Goal: Task Accomplishment & Management: Use online tool/utility

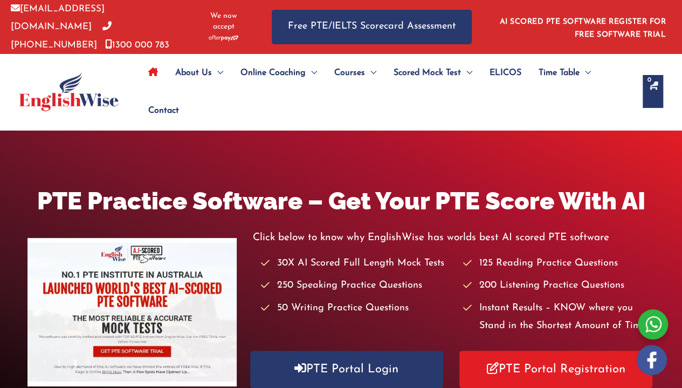
click at [401, 104] on ul "About Us Menu Toggle Our Story Testimonials Online Coaching Menu Toggle Online …" at bounding box center [386, 92] width 493 height 76
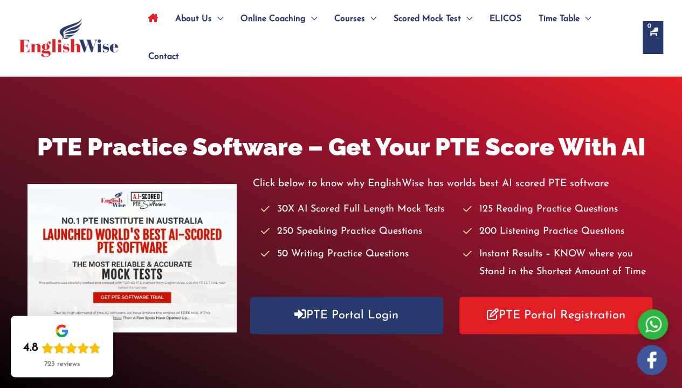
scroll to position [108, 0]
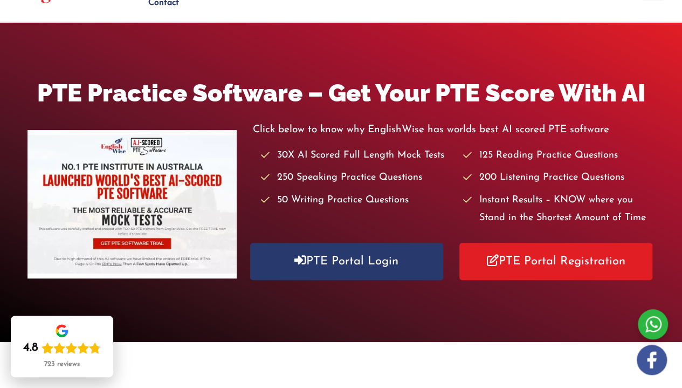
click at [657, 325] on div at bounding box center [653, 324] width 30 height 30
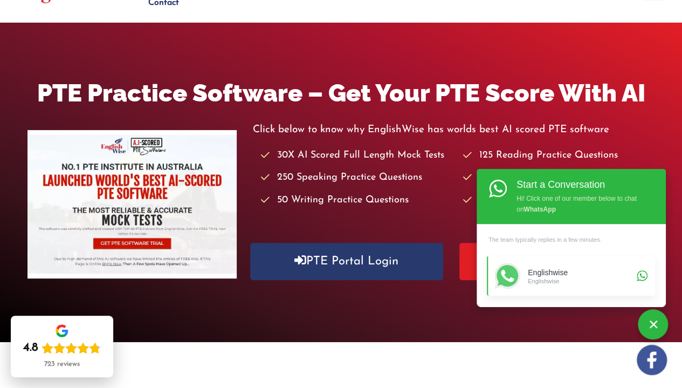
click at [617, 282] on div "Englishwise" at bounding box center [581, 281] width 106 height 8
click at [547, 282] on div "Englishwise" at bounding box center [581, 281] width 106 height 8
click at [643, 277] on link "Englishwise Englishwise" at bounding box center [571, 275] width 168 height 39
click at [547, 274] on div "Englishwise" at bounding box center [581, 272] width 106 height 9
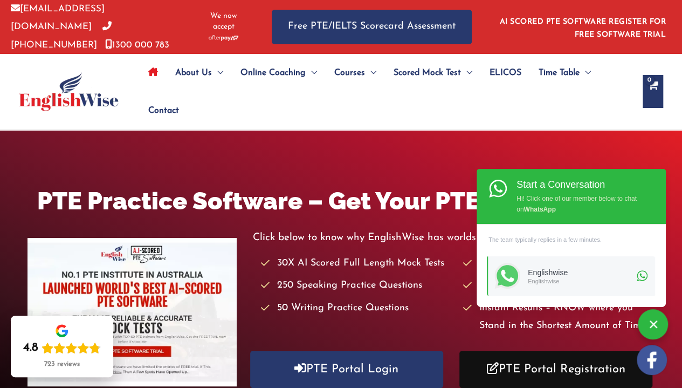
click at [527, 368] on link "PTE Portal Registration" at bounding box center [556, 369] width 193 height 37
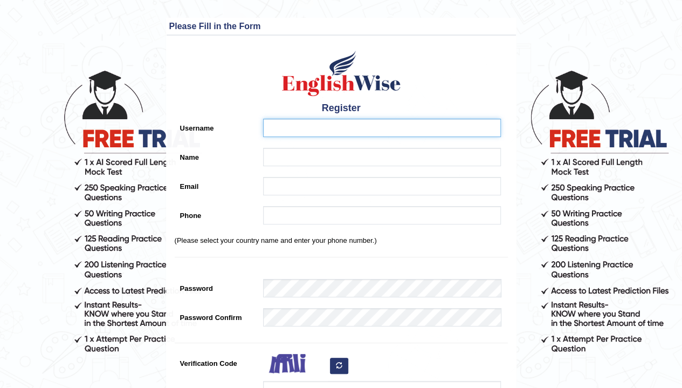
click at [394, 131] on input "Username" at bounding box center [382, 128] width 238 height 18
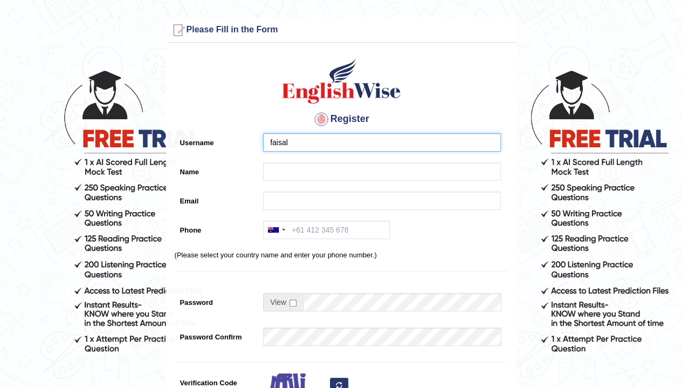
type input "faisal"
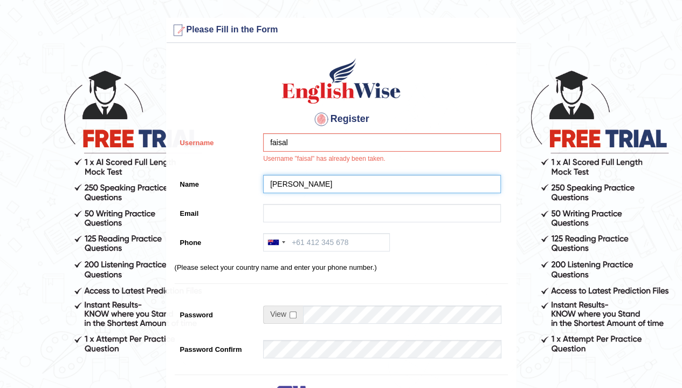
type input "mustafa"
click at [366, 136] on input "faisal" at bounding box center [382, 142] width 238 height 18
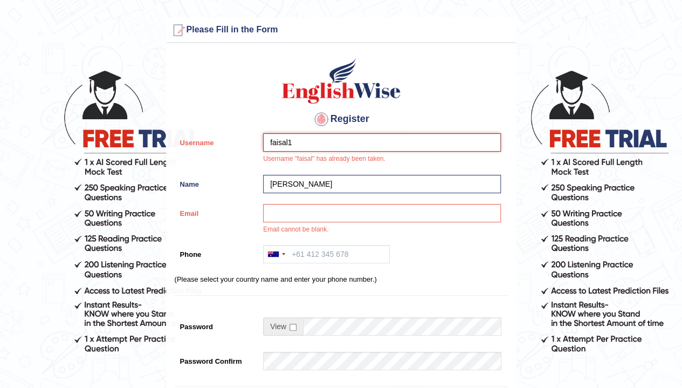
type input "faisal1"
click at [385, 185] on input "mustafa" at bounding box center [382, 184] width 238 height 18
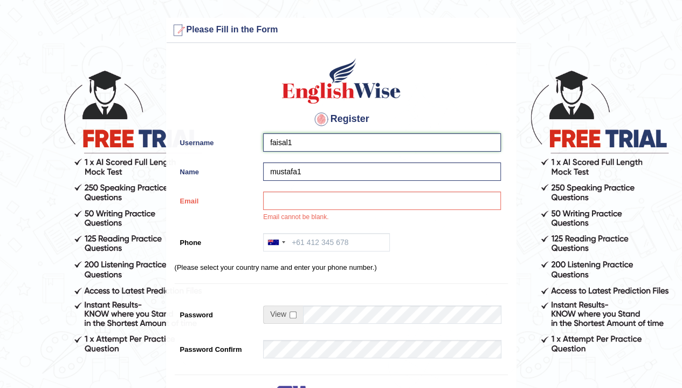
click at [415, 143] on input "faisal1" at bounding box center [382, 142] width 238 height 18
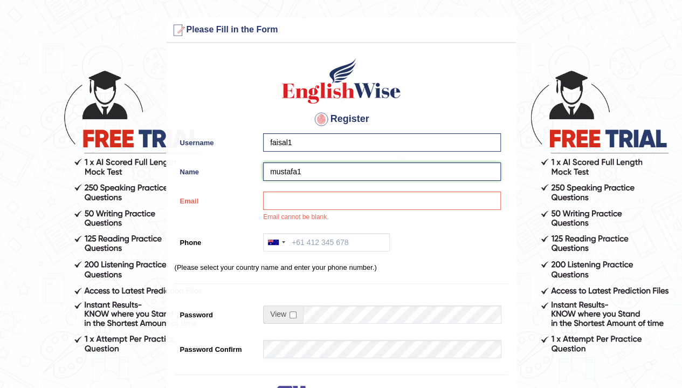
click at [399, 173] on input "mustafa1" at bounding box center [382, 171] width 238 height 18
type input "m"
type input "[PERSON_NAME]"
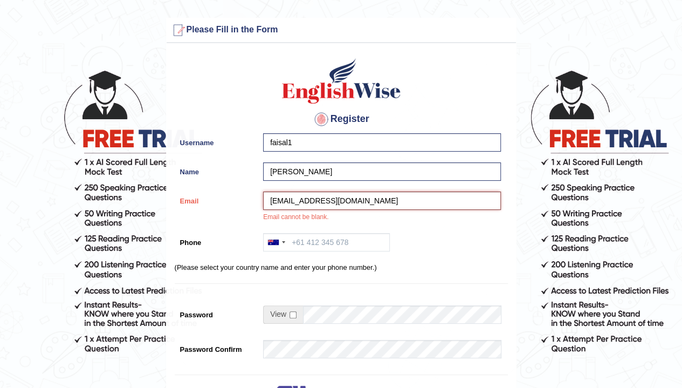
type input "[EMAIL_ADDRESS][DOMAIN_NAME]"
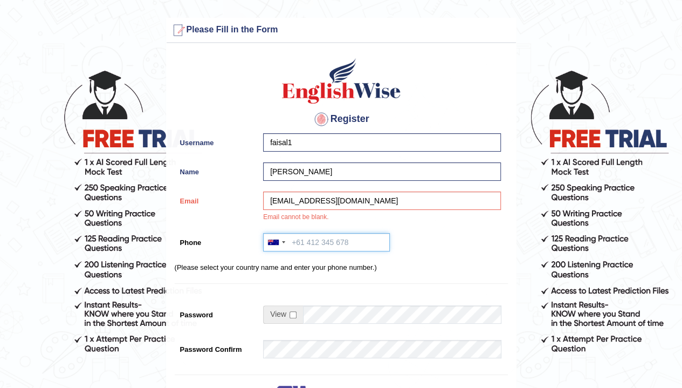
click at [375, 240] on input "Phone" at bounding box center [326, 242] width 127 height 18
click at [283, 245] on div "Australia +61 India (भारत) +91 New Zealand +64 United States +1 Canada +1 Unite…" at bounding box center [379, 245] width 243 height 24
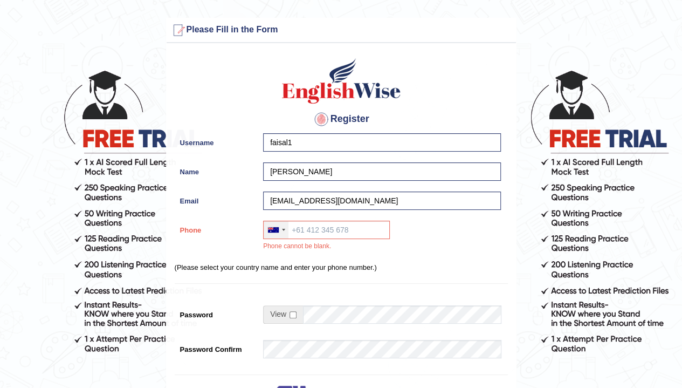
click at [279, 228] on div at bounding box center [276, 229] width 25 height 17
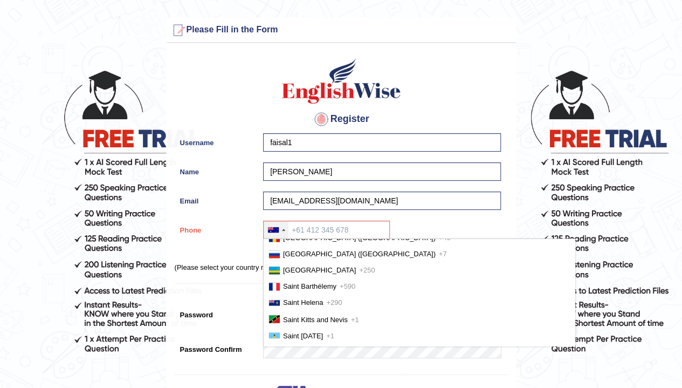
scroll to position [3167, 0]
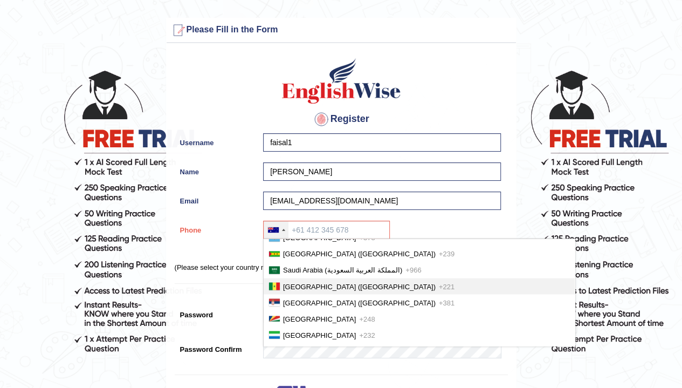
click at [347, 294] on li "Senegal (Sénégal) +221" at bounding box center [419, 286] width 311 height 16
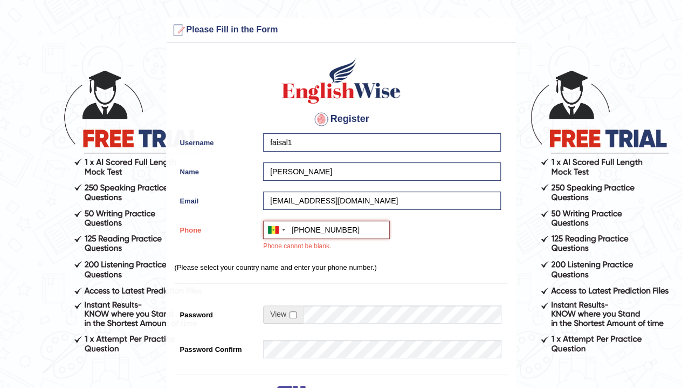
type input "+22177803345"
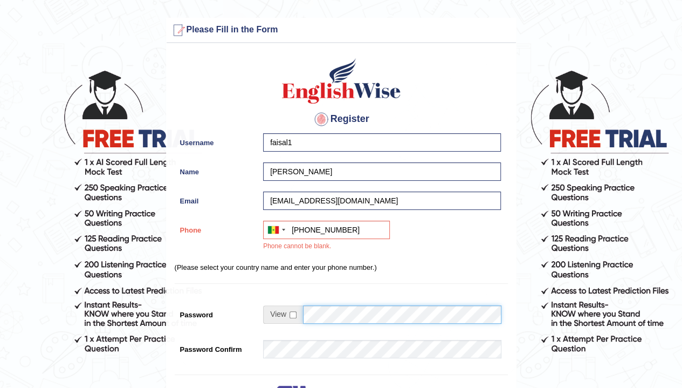
scroll to position [54, 0]
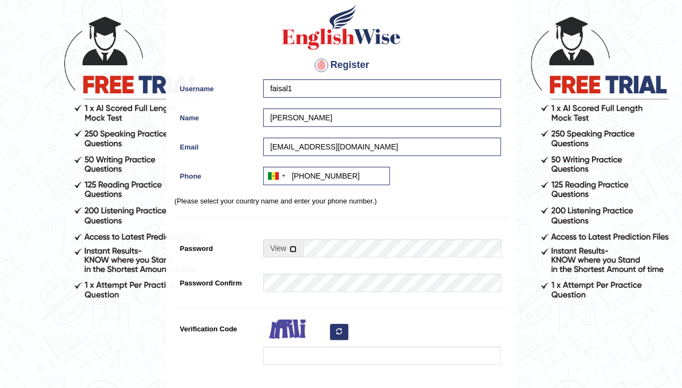
click at [290, 250] on input "checkbox" at bounding box center [293, 248] width 7 height 7
checkbox input "false"
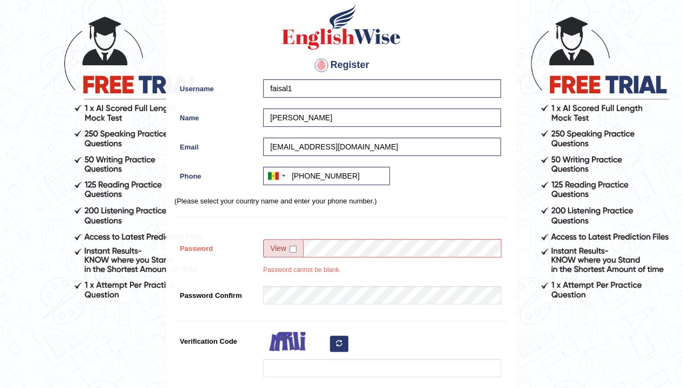
click at [396, 291] on div "Register Username faisal1 Name faisal mustafa Email faisalmustafa1@live.com Pho…" at bounding box center [342, 226] width 350 height 463
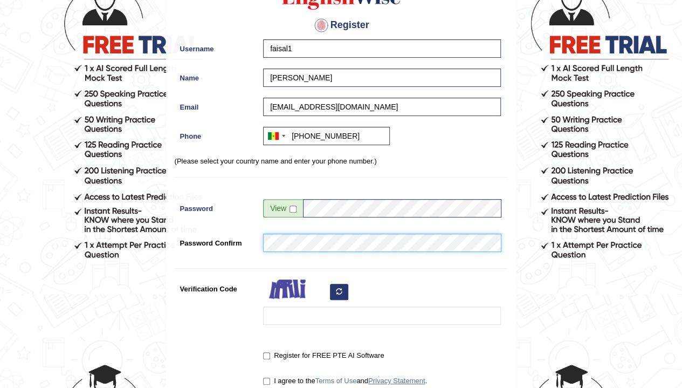
scroll to position [162, 0]
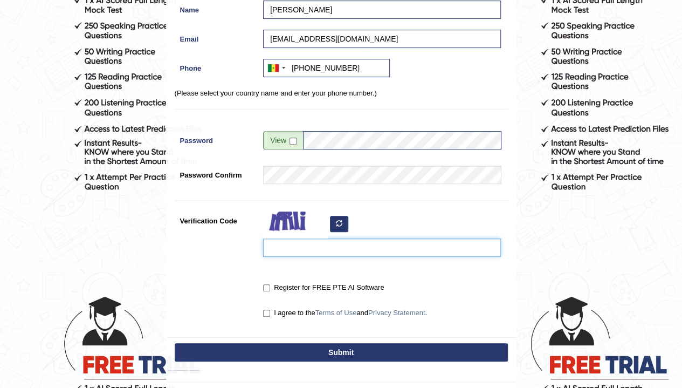
click at [445, 250] on input "Verification Code" at bounding box center [382, 247] width 238 height 18
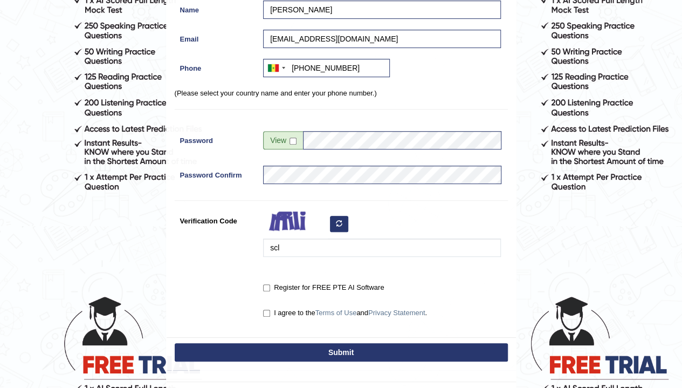
click at [337, 227] on button "button" at bounding box center [339, 224] width 18 height 16
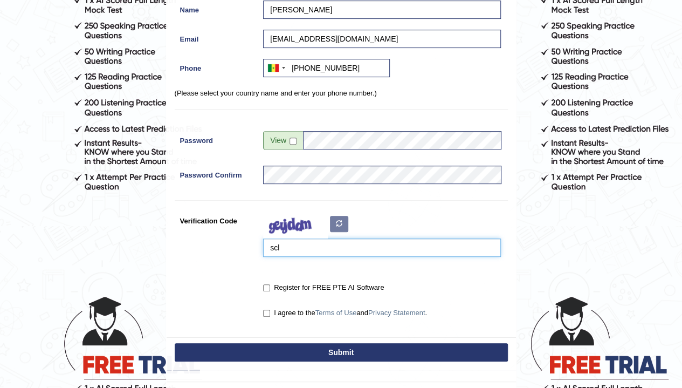
click at [330, 248] on input "scl" at bounding box center [382, 247] width 238 height 18
type input "ziowder"
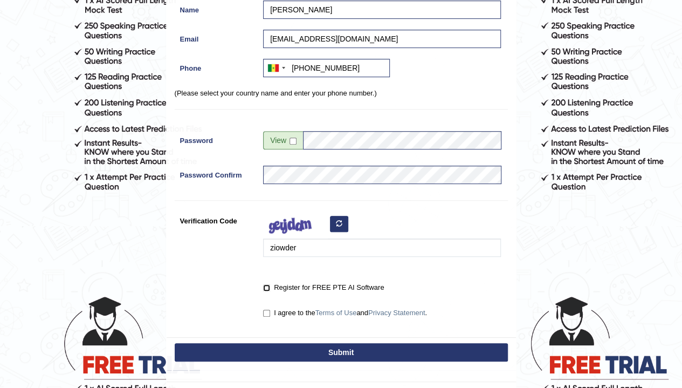
click at [264, 284] on input "Register for FREE PTE AI Software" at bounding box center [266, 287] width 7 height 7
checkbox input "true"
click at [267, 311] on input "I agree to the Terms of Use and Privacy Statement ." at bounding box center [266, 313] width 7 height 7
checkbox input "true"
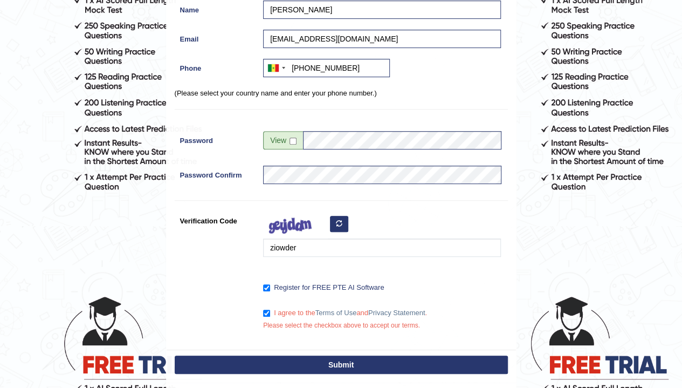
click at [290, 353] on div "Submit" at bounding box center [342, 366] width 350 height 32
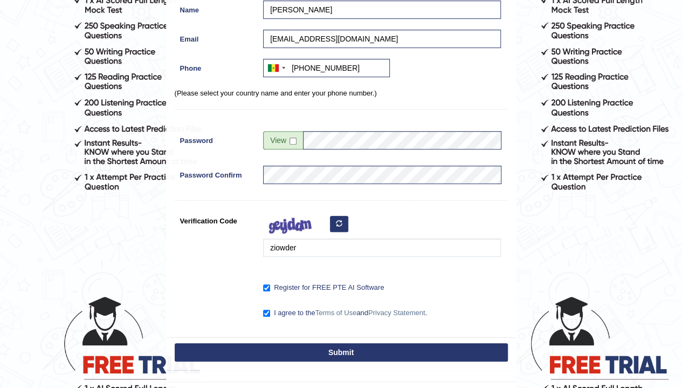
click at [290, 353] on button "Submit" at bounding box center [341, 352] width 333 height 18
click at [329, 348] on button "Submit" at bounding box center [341, 352] width 333 height 18
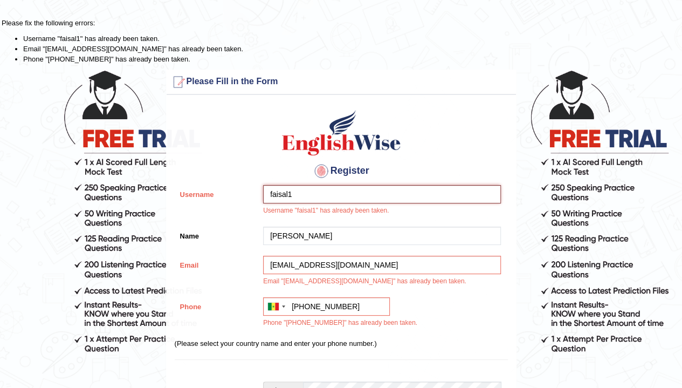
click at [419, 200] on input "faisal1" at bounding box center [382, 194] width 238 height 18
type input "f"
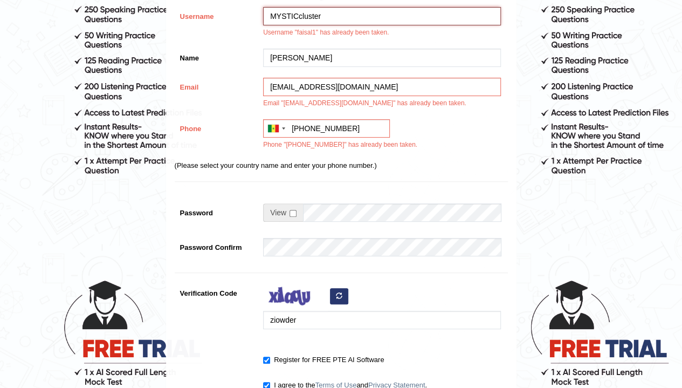
scroll to position [162, 0]
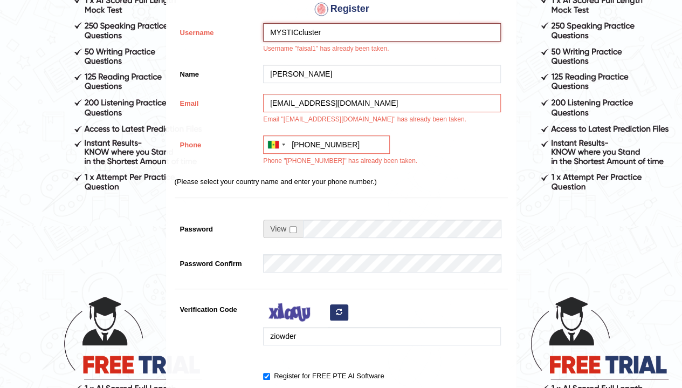
type input "MYSTICcluster"
click at [370, 147] on input "+22177803345" at bounding box center [326, 144] width 127 height 18
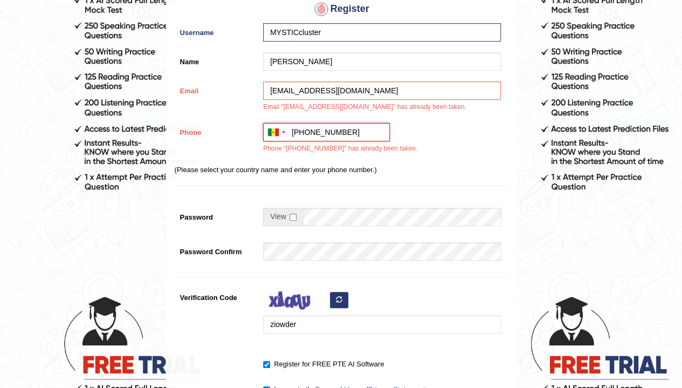
type input "+221788602269"
click at [428, 90] on input "faisalmustafa1@live.com" at bounding box center [382, 90] width 238 height 18
click at [485, 121] on div "Register Username MYSTICcluster Name faisal mustafa Email faisalmustafa1@live.c…" at bounding box center [342, 175] width 350 height 475
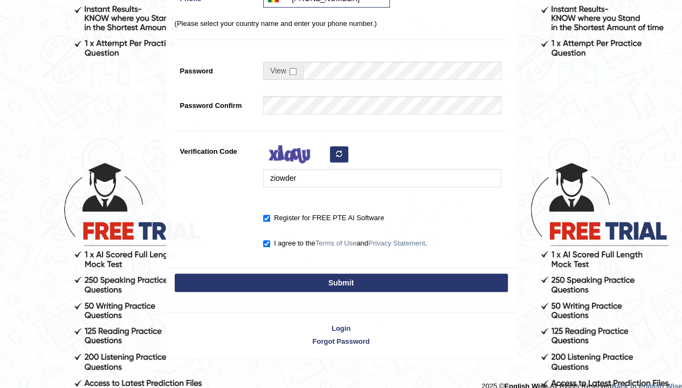
scroll to position [307, 0]
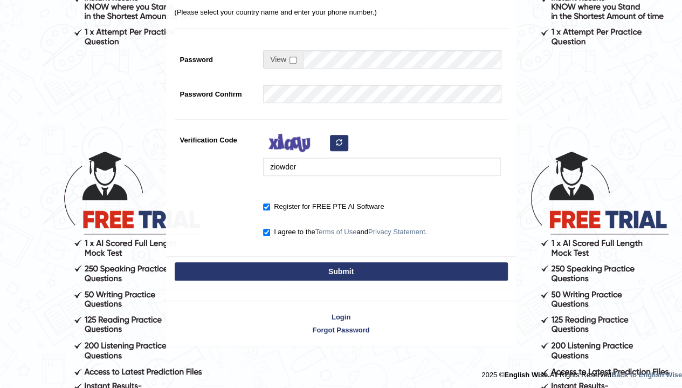
click at [381, 268] on button "Submit" at bounding box center [341, 271] width 333 height 18
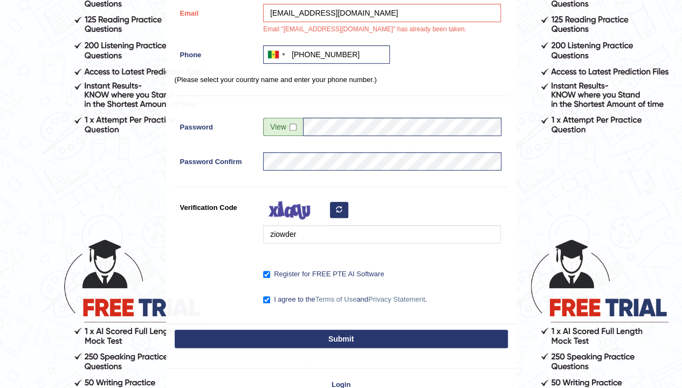
scroll to position [286, 0]
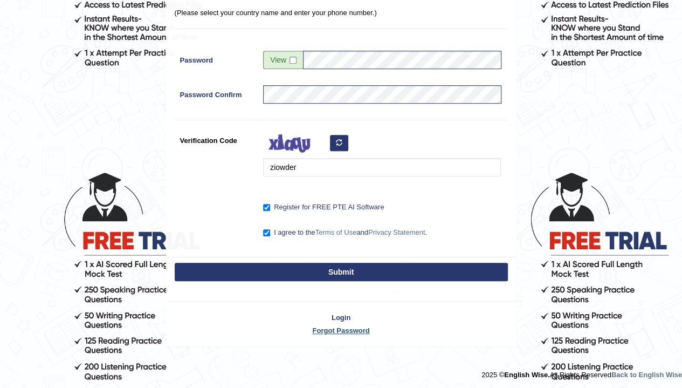
click at [349, 329] on link "Forgot Password" at bounding box center [342, 330] width 350 height 10
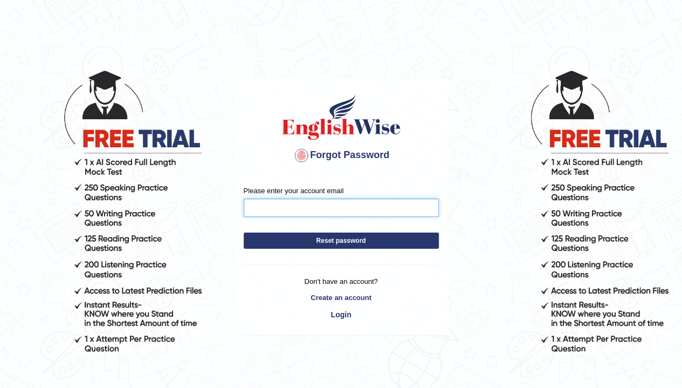
click at [347, 208] on input "Please enter your account email" at bounding box center [341, 208] width 195 height 18
type input "[EMAIL_ADDRESS][DOMAIN_NAME]"
click at [343, 244] on button "Reset password" at bounding box center [341, 241] width 195 height 16
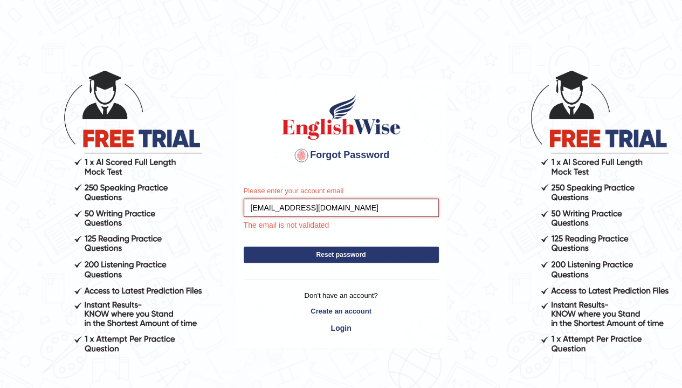
click at [249, 204] on input "faisalmustafa1@live.com" at bounding box center [341, 208] width 195 height 18
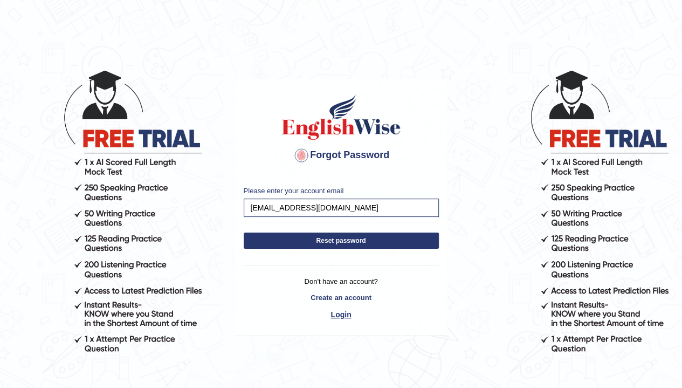
click at [401, 315] on link "Login" at bounding box center [341, 314] width 195 height 18
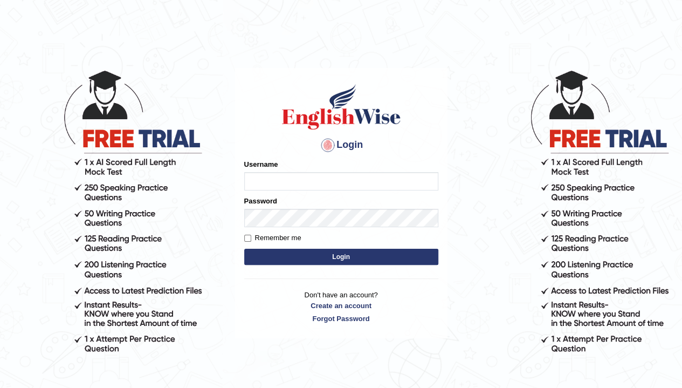
click at [388, 184] on input "Username" at bounding box center [341, 181] width 194 height 18
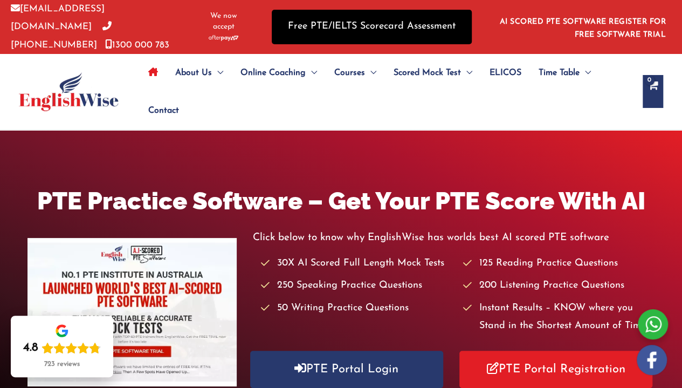
click at [357, 16] on link "Free PTE/IELTS Scorecard Assessment" at bounding box center [372, 27] width 200 height 34
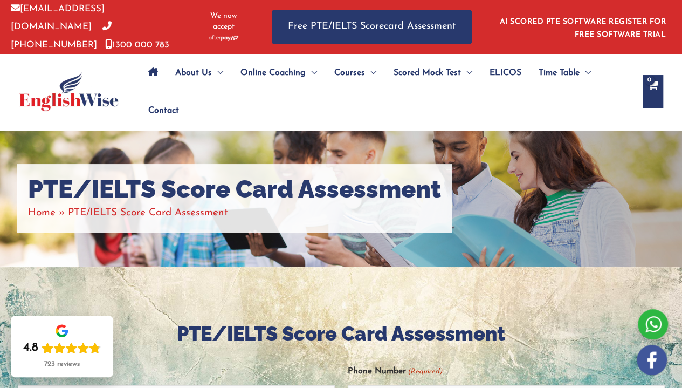
click at [78, 94] on img at bounding box center [69, 91] width 100 height 39
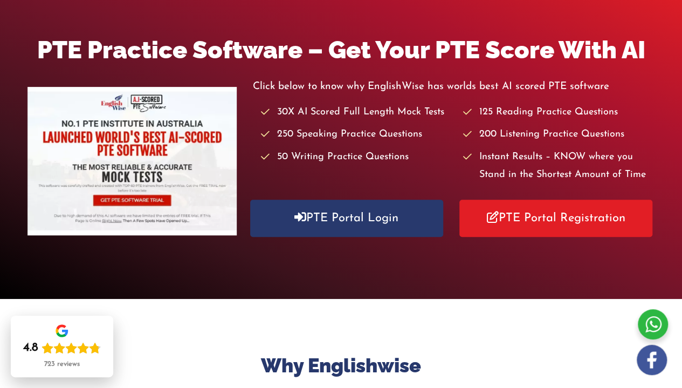
scroll to position [162, 0]
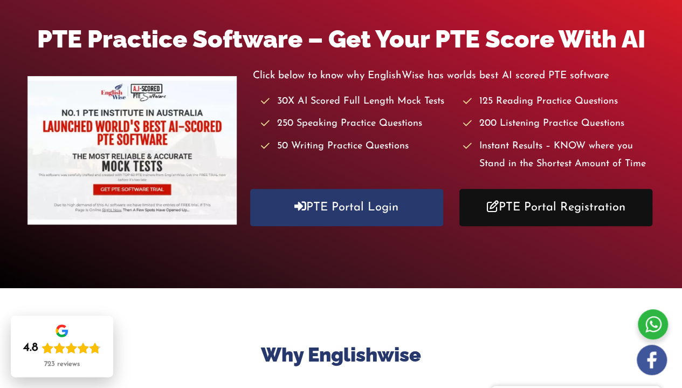
click at [490, 200] on icon at bounding box center [493, 206] width 12 height 12
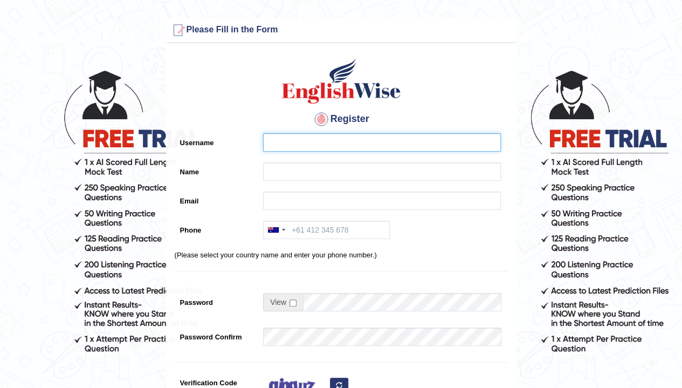
click at [421, 142] on input "Username" at bounding box center [382, 142] width 238 height 18
type input "MYSTICcluster"
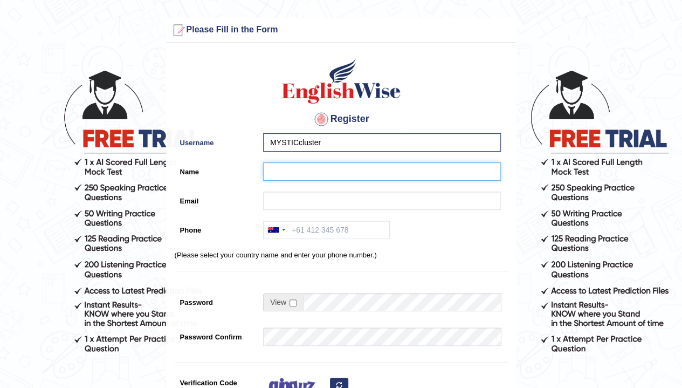
click at [353, 168] on input "Name" at bounding box center [382, 171] width 238 height 18
type input "faisal mustafa"
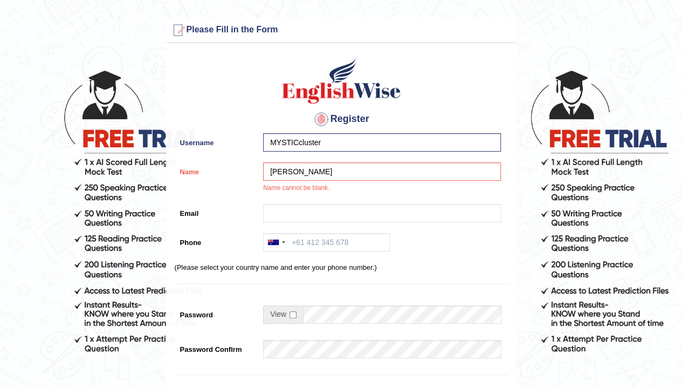
click at [343, 202] on div "Register Username MYSTICcluster Name faisal mustafa Name cannot be blank. Email…" at bounding box center [342, 280] width 350 height 463
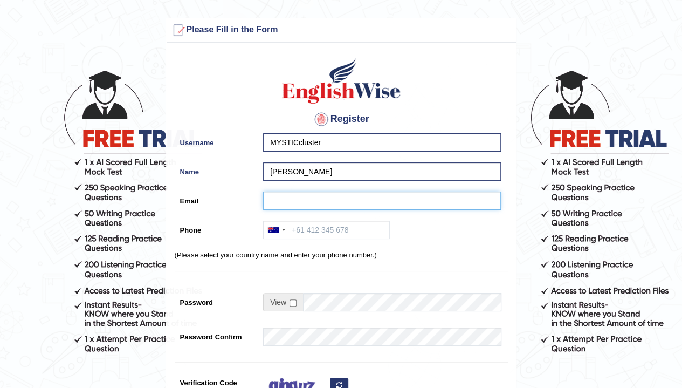
click at [344, 204] on input "Email" at bounding box center [382, 201] width 238 height 18
type input "[EMAIL_ADDRESS][DOMAIN_NAME]"
click at [284, 230] on div at bounding box center [276, 229] width 25 height 17
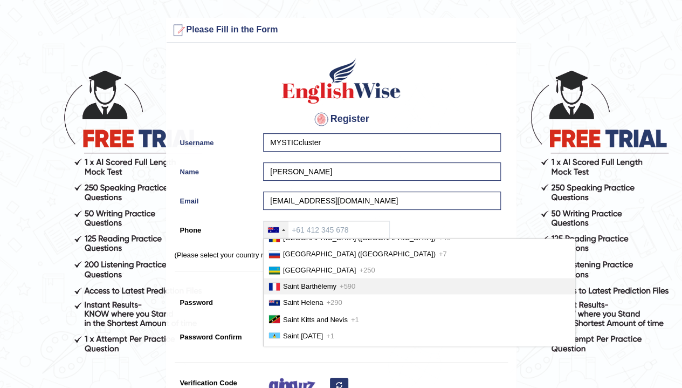
scroll to position [1100, 0]
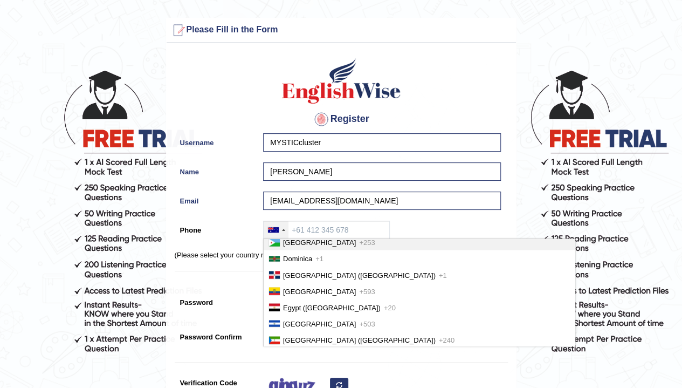
click at [282, 228] on div at bounding box center [276, 229] width 25 height 17
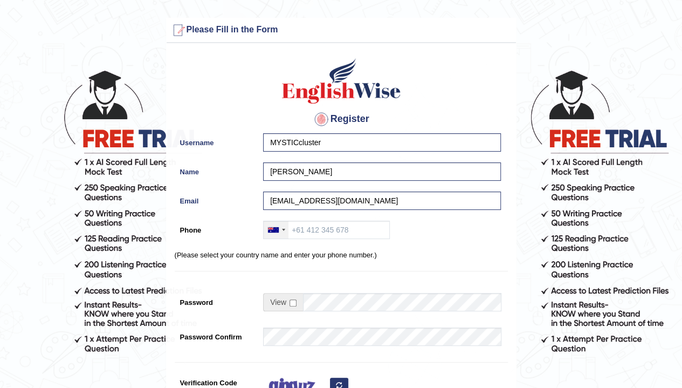
click at [283, 229] on div at bounding box center [283, 230] width 3 height 2
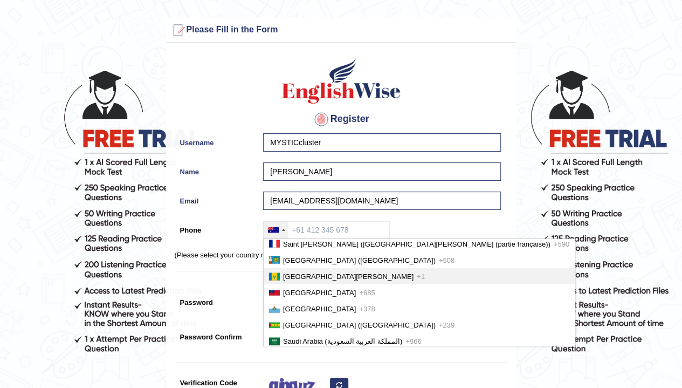
scroll to position [3150, 0]
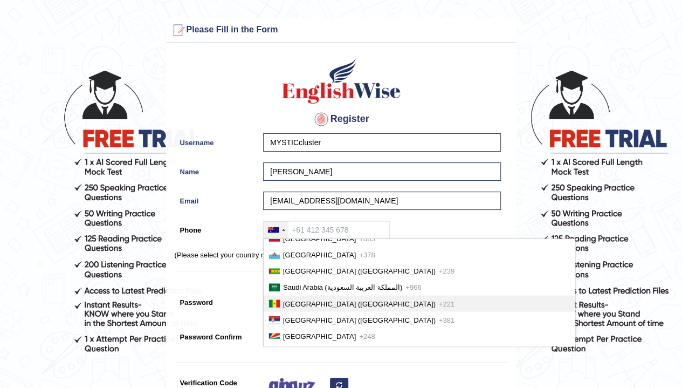
click at [340, 304] on li "Senegal (Sénégal) +221" at bounding box center [419, 303] width 311 height 16
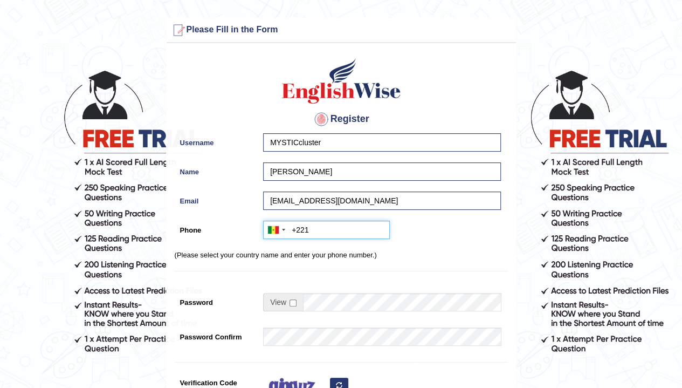
click at [361, 226] on input "+221" at bounding box center [326, 230] width 127 height 18
type input "+221788602269"
click at [293, 303] on input "checkbox" at bounding box center [293, 302] width 7 height 7
checkbox input "true"
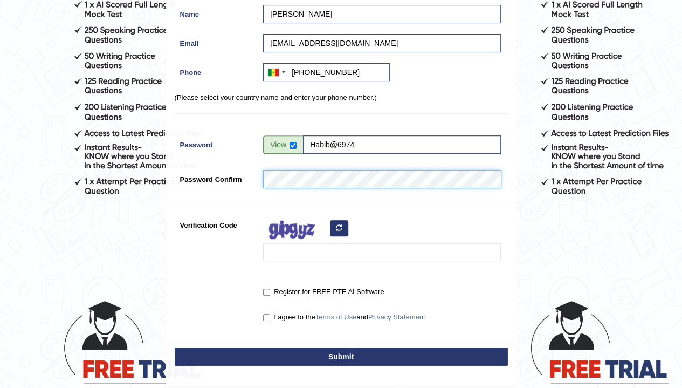
scroll to position [162, 0]
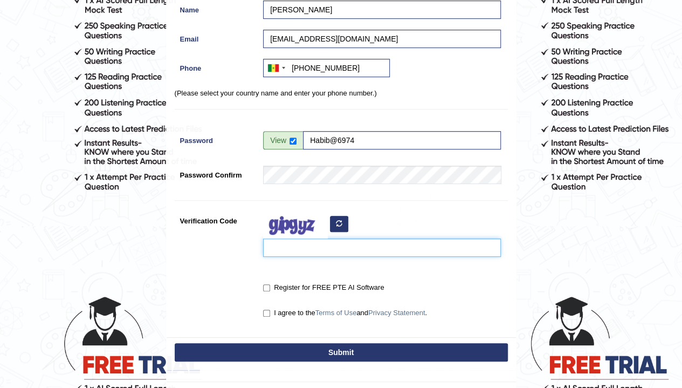
click at [303, 243] on input "Verification Code" at bounding box center [382, 247] width 238 height 18
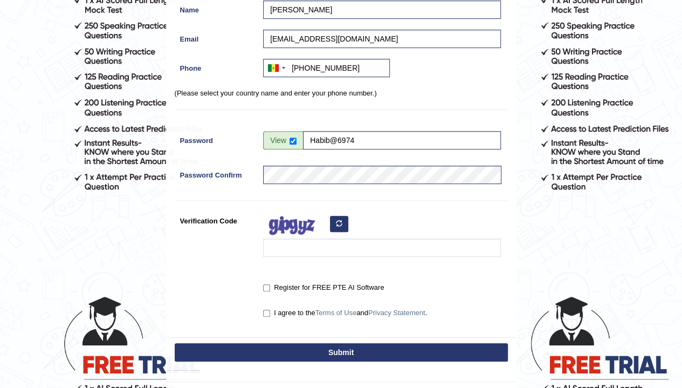
click at [342, 221] on button "button" at bounding box center [339, 224] width 18 height 16
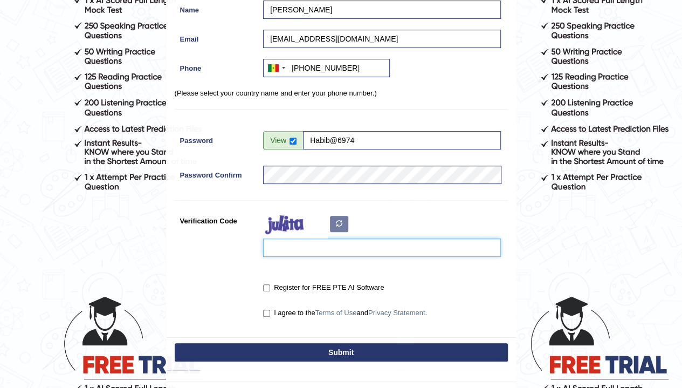
click at [363, 249] on input "Verification Code" at bounding box center [382, 247] width 238 height 18
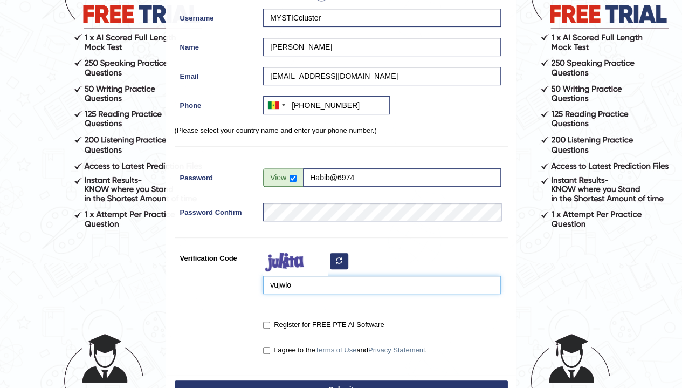
scroll to position [108, 0]
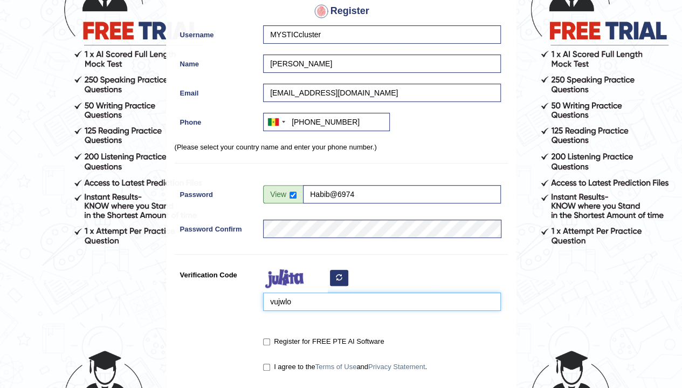
type input "vujwlo"
click at [266, 339] on input "Register for FREE PTE AI Software" at bounding box center [266, 341] width 7 height 7
checkbox input "true"
click at [269, 366] on input "I agree to the Terms of Use and Privacy Statement ." at bounding box center [266, 367] width 7 height 7
checkbox input "true"
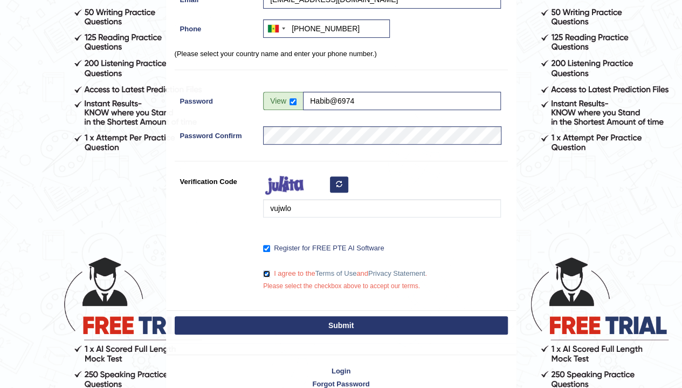
scroll to position [255, 0]
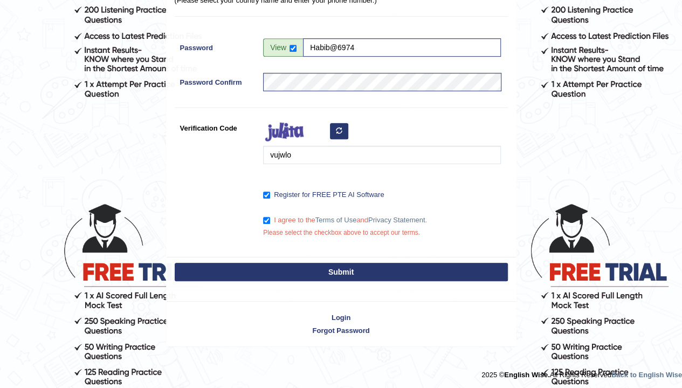
click at [412, 276] on button "Submit" at bounding box center [341, 272] width 333 height 18
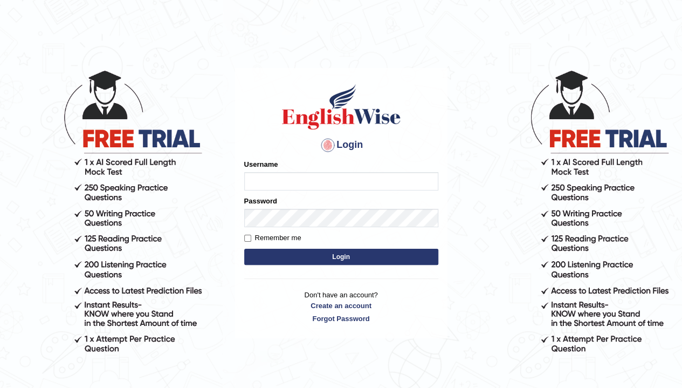
click at [340, 182] on input "Username" at bounding box center [341, 181] width 194 height 18
type input "[EMAIL_ADDRESS][DOMAIN_NAME]"
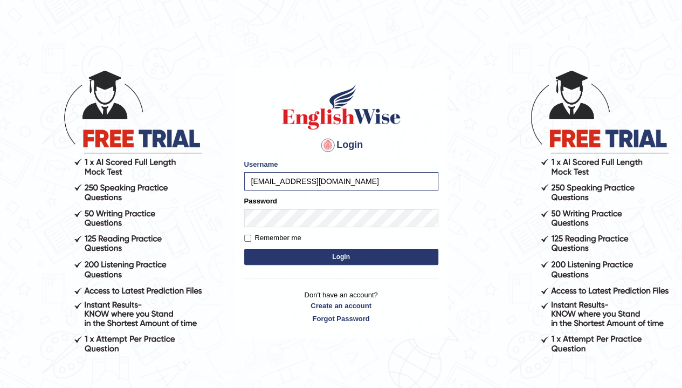
drag, startPoint x: 327, startPoint y: 254, endPoint x: 352, endPoint y: 262, distance: 25.6
click at [328, 254] on button "Login" at bounding box center [341, 257] width 194 height 16
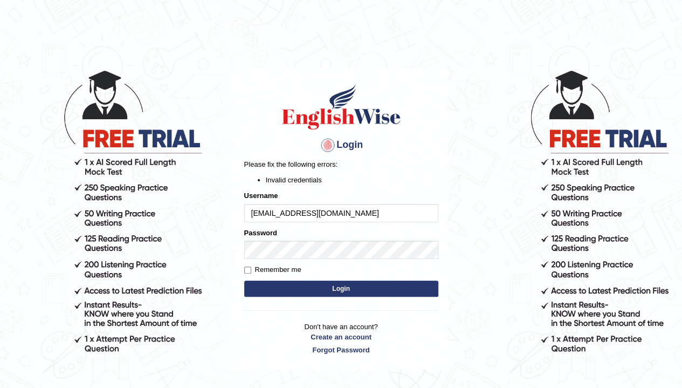
click at [522, 361] on body "Login Please fix the following errors: Invalid credentials Username [EMAIL_ADDR…" at bounding box center [341, 228] width 682 height 388
click at [371, 333] on link "Create an account" at bounding box center [341, 337] width 194 height 10
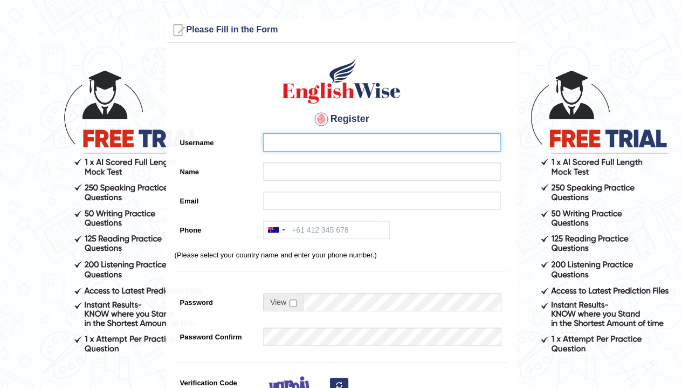
click at [368, 133] on input "Username" at bounding box center [382, 142] width 238 height 18
type input "MYSTICcluster"
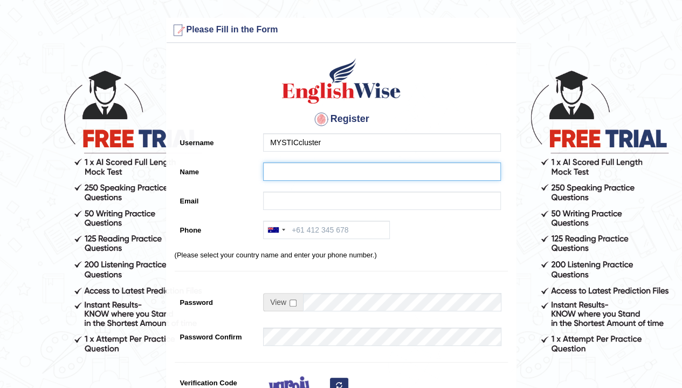
click at [352, 176] on input "Name" at bounding box center [382, 171] width 238 height 18
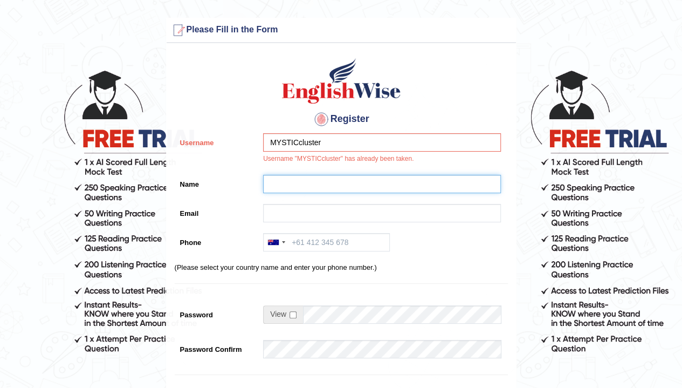
type input "[PERSON_NAME]"
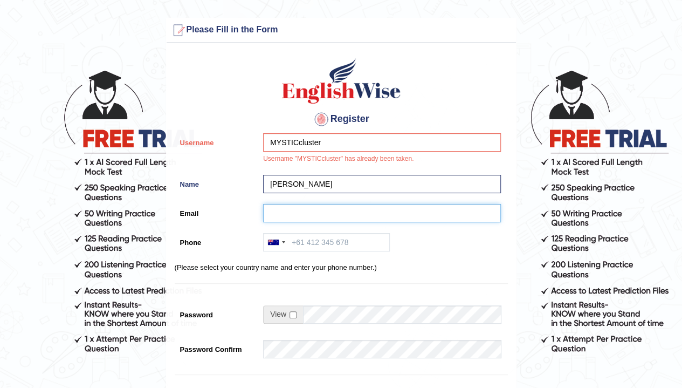
click at [347, 210] on input "Email" at bounding box center [382, 213] width 238 height 18
type input "faisalmustafa247@gmail.com"
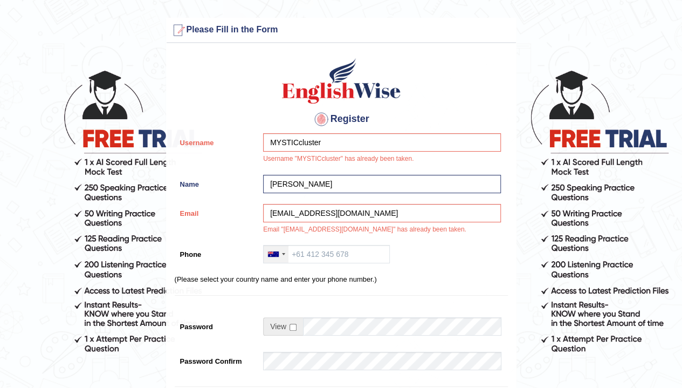
click at [283, 251] on div at bounding box center [276, 253] width 25 height 17
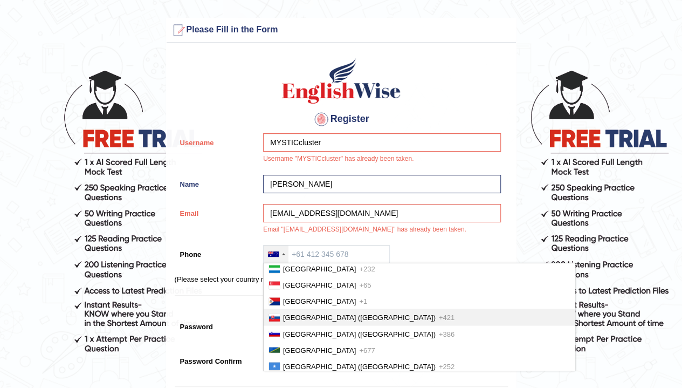
scroll to position [3204, 0]
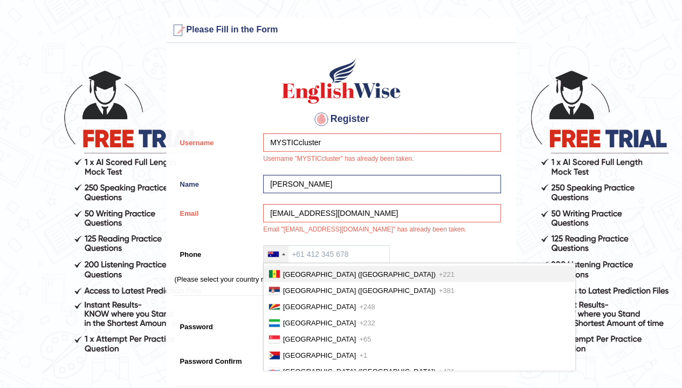
click at [322, 278] on span "Senegal (Sénégal)" at bounding box center [359, 274] width 153 height 8
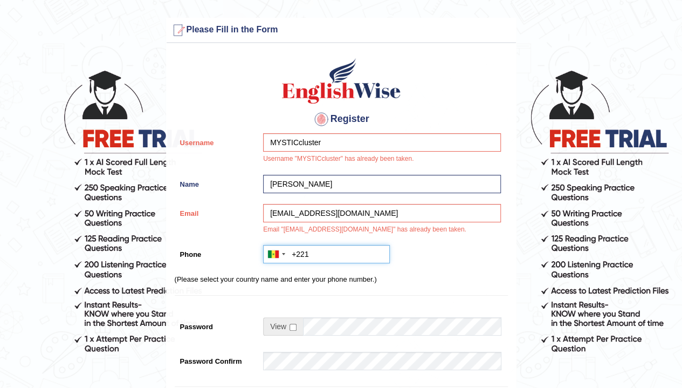
click at [343, 251] on input "+221" at bounding box center [326, 254] width 127 height 18
type input "+221788602269"
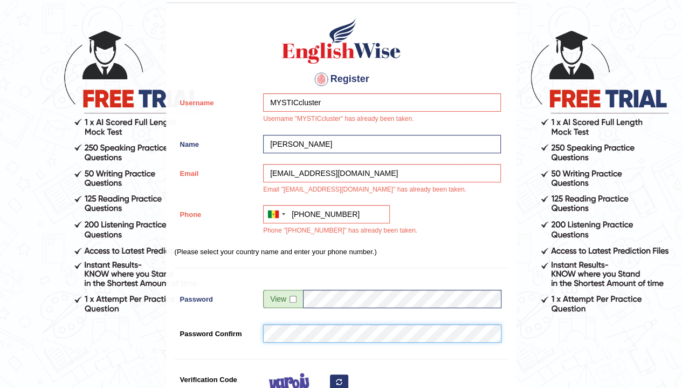
scroll to position [54, 0]
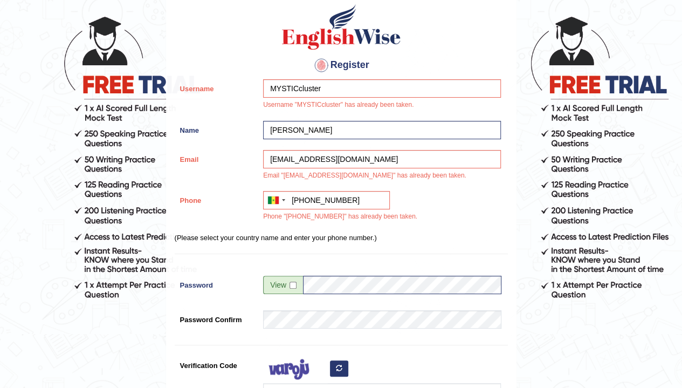
click at [543, 320] on form "Please fix the following errors: Please Fill in the Form Register Username MYST…" at bounding box center [341, 267] width 679 height 607
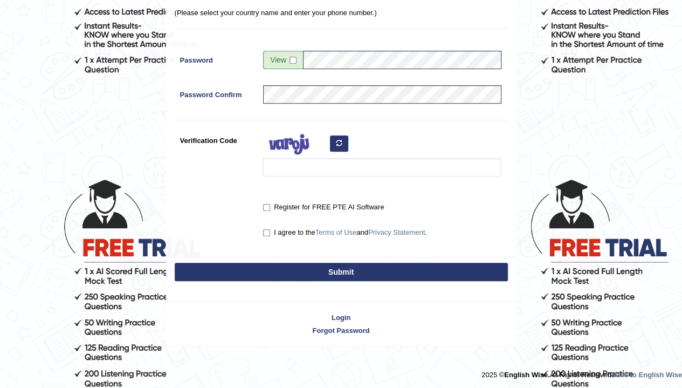
scroll to position [279, 0]
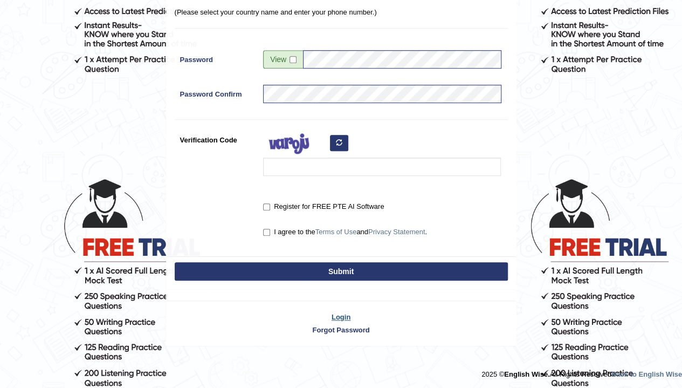
click at [340, 315] on link "Login" at bounding box center [342, 317] width 350 height 10
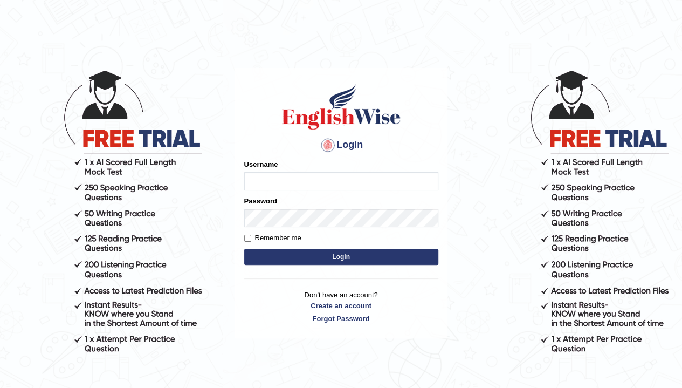
click at [368, 181] on input "Username" at bounding box center [341, 181] width 194 height 18
type input "MYSTICcluster"
click at [364, 260] on button "Login" at bounding box center [341, 257] width 194 height 16
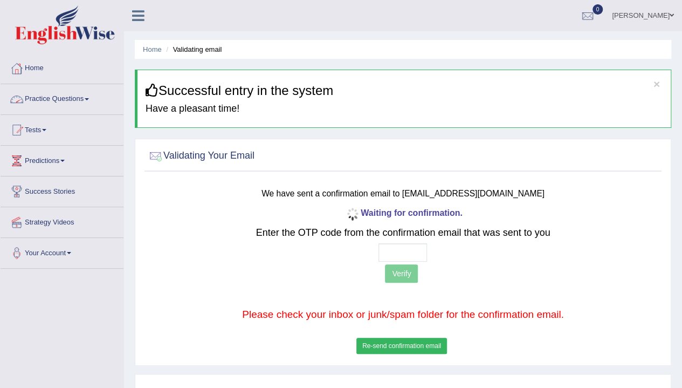
click at [89, 100] on span at bounding box center [87, 99] width 4 height 2
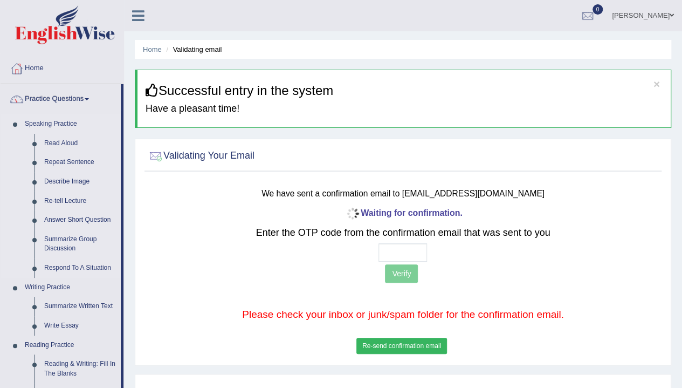
click at [55, 121] on link "Speaking Practice" at bounding box center [70, 123] width 101 height 19
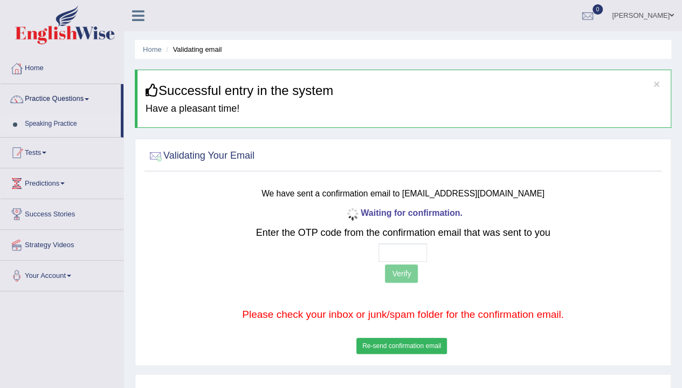
click at [56, 121] on link "Speaking Practice" at bounding box center [70, 123] width 101 height 19
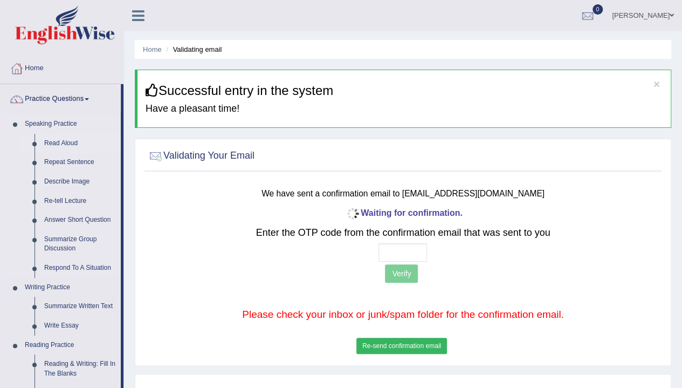
click at [71, 139] on link "Read Aloud" at bounding box center [79, 143] width 81 height 19
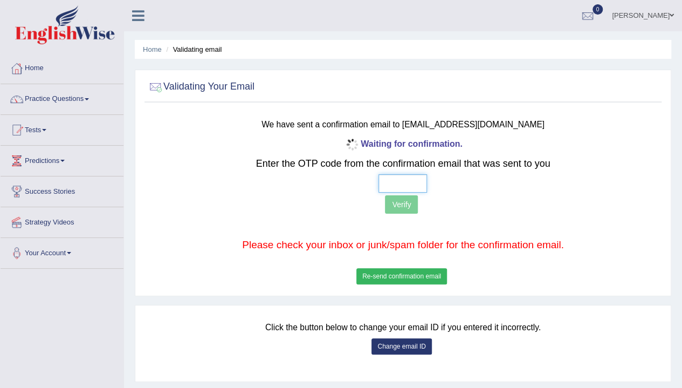
click at [418, 179] on input "text" at bounding box center [403, 183] width 49 height 18
click at [193, 367] on div "Click the button below to change your email ID if you entered it incorrectly. C…" at bounding box center [403, 344] width 517 height 63
click at [428, 277] on button "Re-send confirmation email" at bounding box center [402, 276] width 91 height 16
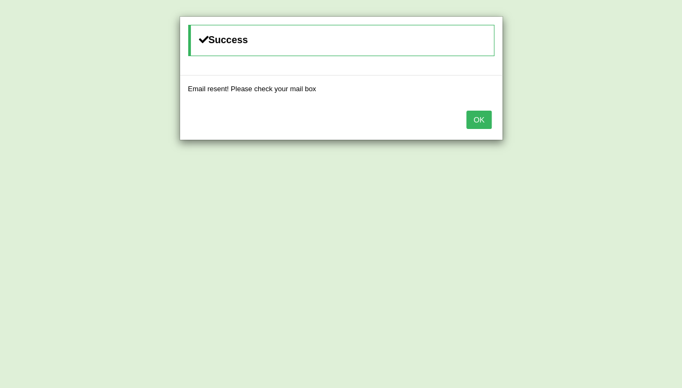
click at [489, 117] on button "OK" at bounding box center [479, 120] width 25 height 18
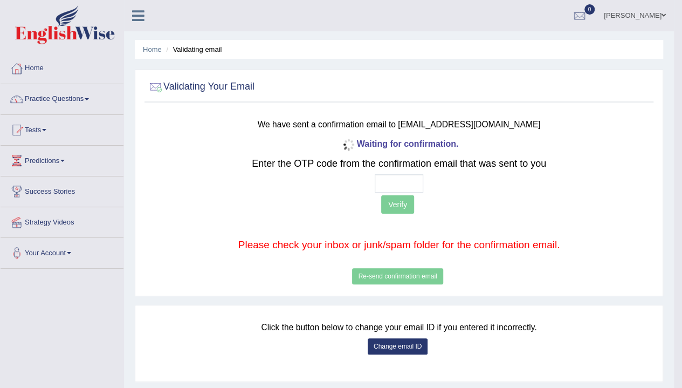
click at [407, 172] on div "Waiting for confirmation. Enter the OTP code from the confirmation email that w…" at bounding box center [399, 212] width 418 height 152
click at [406, 182] on input "text" at bounding box center [399, 183] width 49 height 18
type input "8 8 6 4"
click at [404, 204] on button "Verify" at bounding box center [397, 204] width 33 height 18
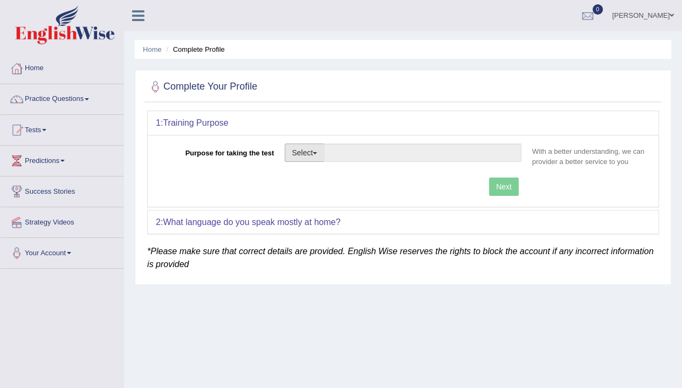
click at [299, 153] on button "Select" at bounding box center [304, 153] width 39 height 18
click at [355, 192] on link "Permanent Residency" at bounding box center [333, 190] width 96 height 14
type input "Permanent Residency"
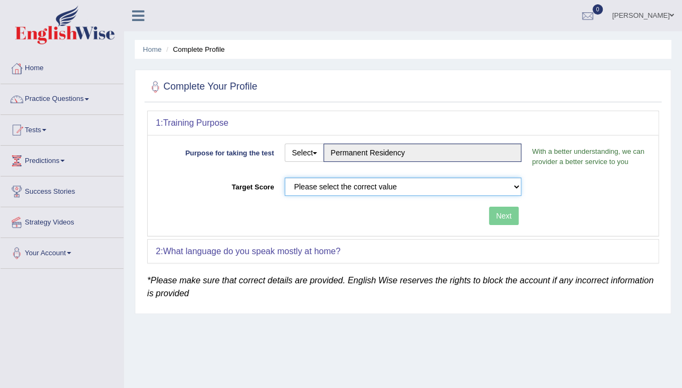
click at [404, 186] on select "Please select the correct value 50 (6 bands) 58 (6.5 bands) 65 (7 bands) 79 (8 …" at bounding box center [403, 186] width 237 height 18
select select "79"
click at [285, 177] on select "Please select the correct value 50 (6 bands) 58 (6.5 bands) 65 (7 bands) 79 (8 …" at bounding box center [403, 186] width 237 height 18
click at [509, 218] on button "Next" at bounding box center [504, 216] width 30 height 18
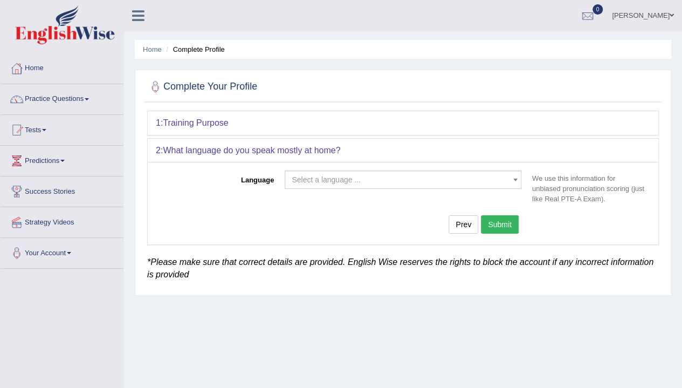
click at [389, 181] on span "Select a language ..." at bounding box center [400, 179] width 216 height 11
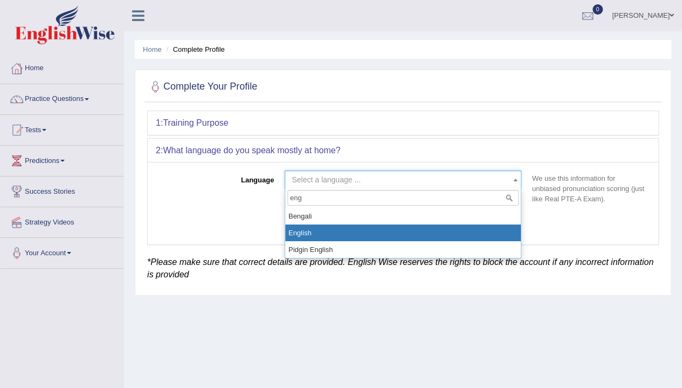
type input "eng"
select select "English"
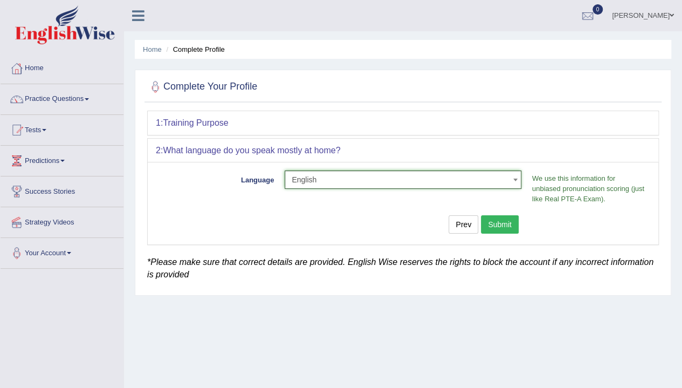
click at [503, 223] on button "Submit" at bounding box center [500, 224] width 38 height 18
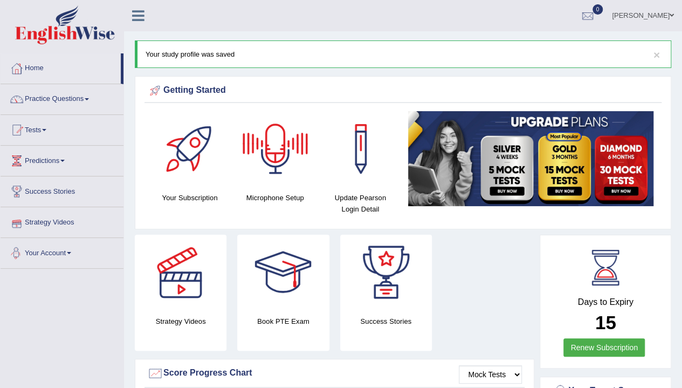
click at [53, 257] on link "Your Account" at bounding box center [62, 251] width 123 height 27
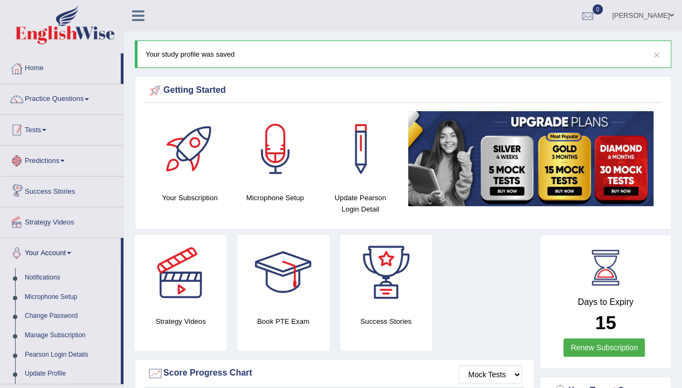
click at [41, 125] on link "Tests" at bounding box center [62, 128] width 123 height 27
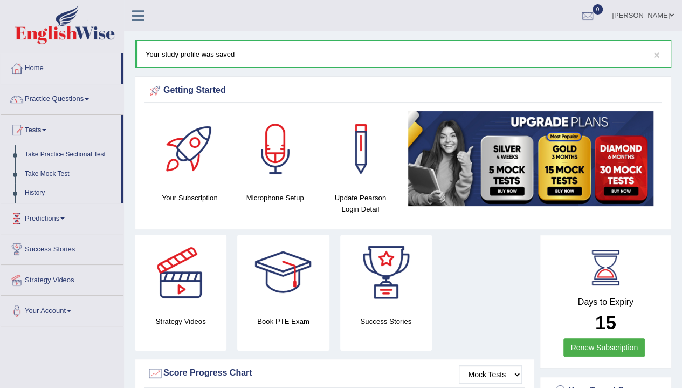
click at [54, 218] on link "Predictions" at bounding box center [62, 216] width 123 height 27
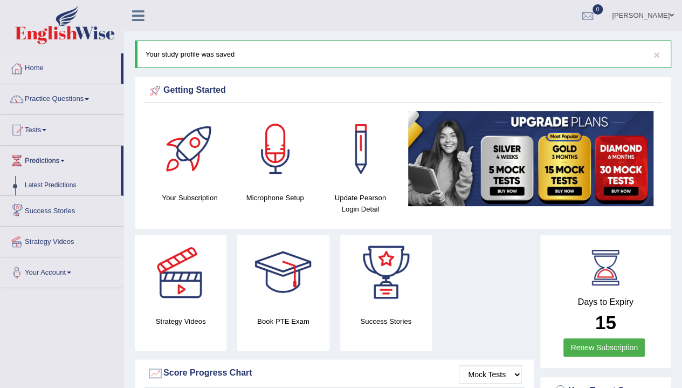
click at [77, 206] on link "Success Stories" at bounding box center [62, 209] width 123 height 27
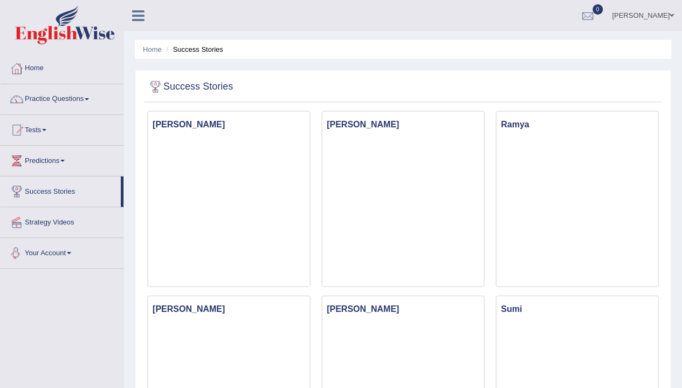
click at [60, 255] on link "Your Account" at bounding box center [62, 251] width 123 height 27
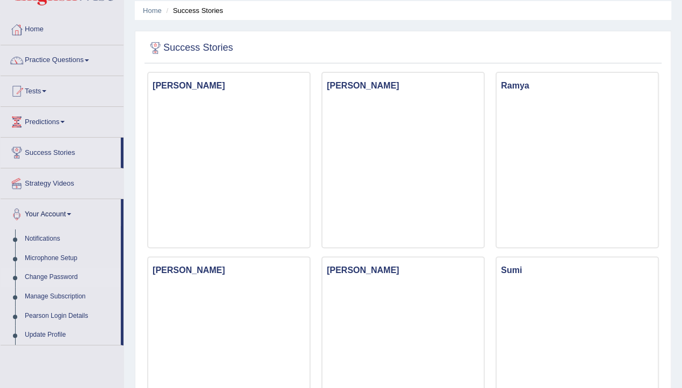
scroll to position [54, 0]
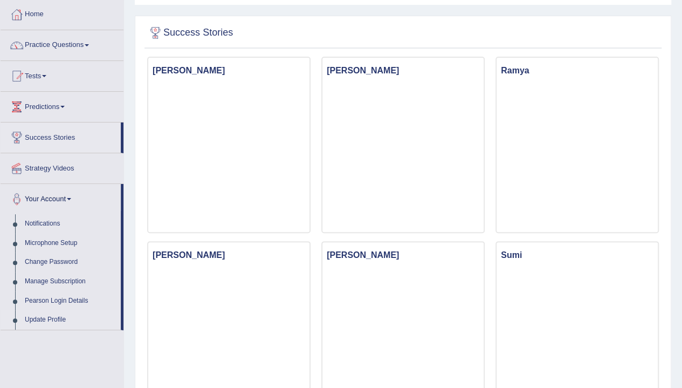
click at [54, 321] on link "Update Profile" at bounding box center [70, 319] width 101 height 19
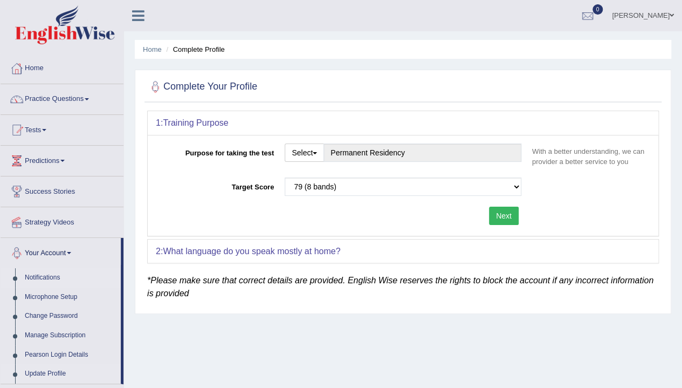
click at [50, 275] on link "Notifications" at bounding box center [70, 277] width 101 height 19
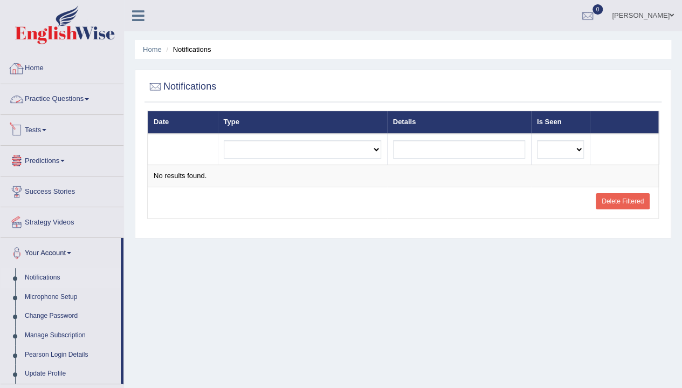
click at [44, 69] on link "Home" at bounding box center [62, 66] width 123 height 27
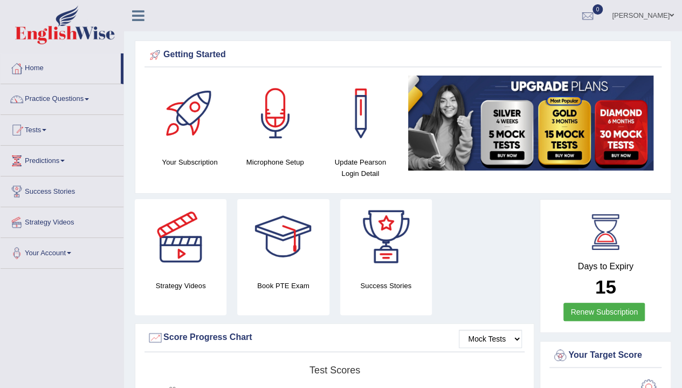
click at [278, 107] on div at bounding box center [276, 114] width 76 height 76
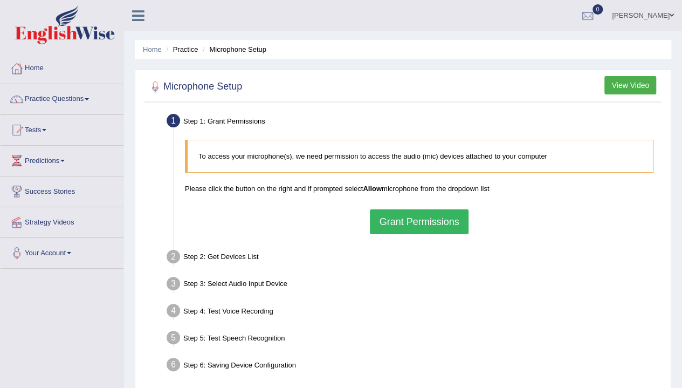
click at [448, 227] on button "Grant Permissions" at bounding box center [419, 221] width 98 height 25
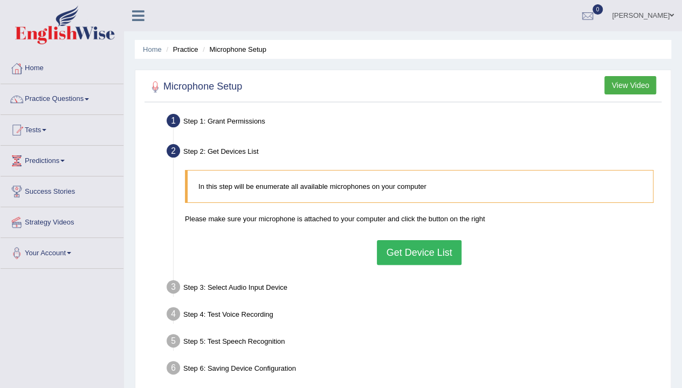
click at [407, 254] on button "Get Device List" at bounding box center [419, 252] width 84 height 25
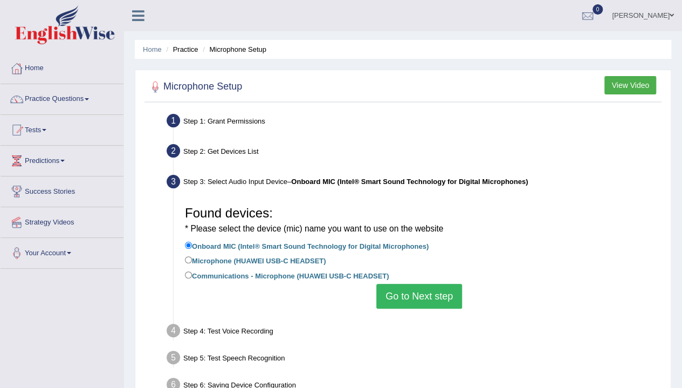
click at [423, 296] on button "Go to Next step" at bounding box center [420, 296] width 86 height 25
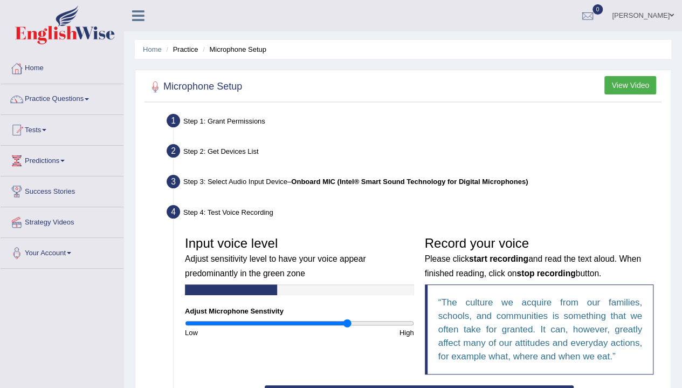
drag, startPoint x: 301, startPoint y: 325, endPoint x: 347, endPoint y: 324, distance: 46.4
click at [347, 324] on input "range" at bounding box center [299, 323] width 229 height 9
click at [344, 325] on input "range" at bounding box center [299, 323] width 229 height 9
drag, startPoint x: 344, startPoint y: 324, endPoint x: 318, endPoint y: 326, distance: 25.9
click at [318, 326] on input "range" at bounding box center [299, 323] width 229 height 9
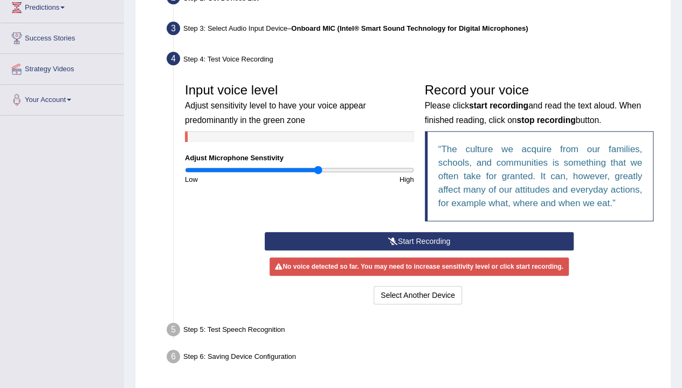
scroll to position [162, 0]
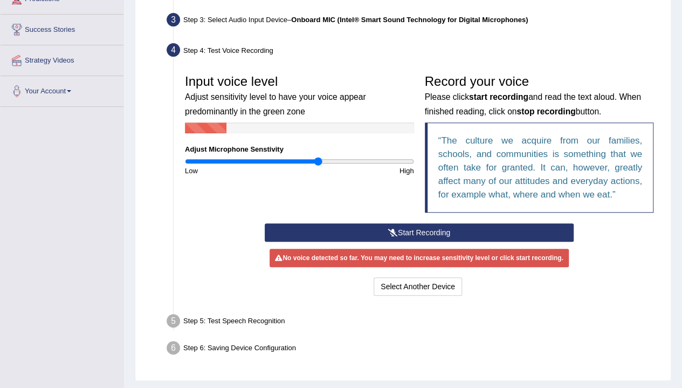
click at [410, 235] on button "Start Recording" at bounding box center [419, 232] width 309 height 18
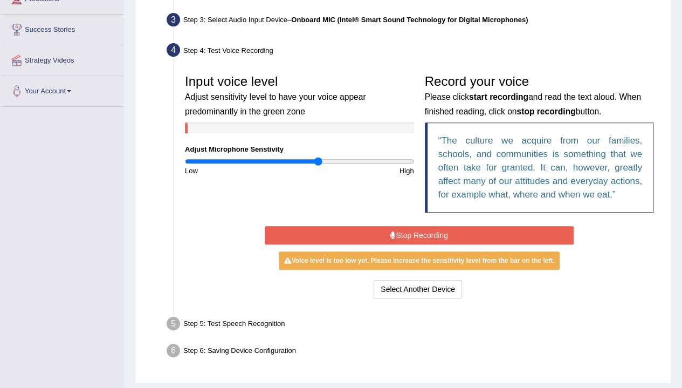
click at [410, 234] on button "Stop Recording" at bounding box center [419, 235] width 309 height 18
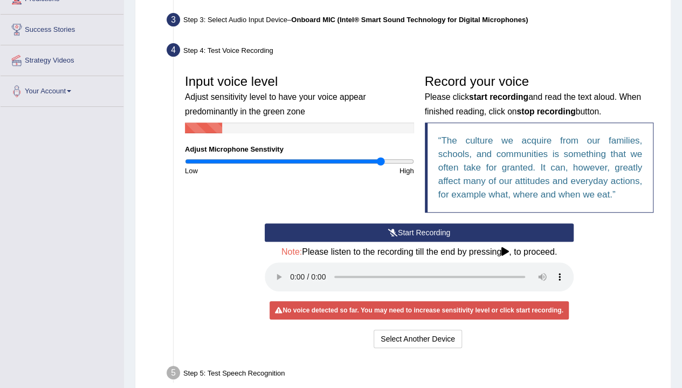
drag, startPoint x: 319, startPoint y: 163, endPoint x: 381, endPoint y: 162, distance: 62.1
click at [381, 162] on input "range" at bounding box center [299, 161] width 229 height 9
click at [359, 234] on button "Start Recording" at bounding box center [419, 232] width 309 height 18
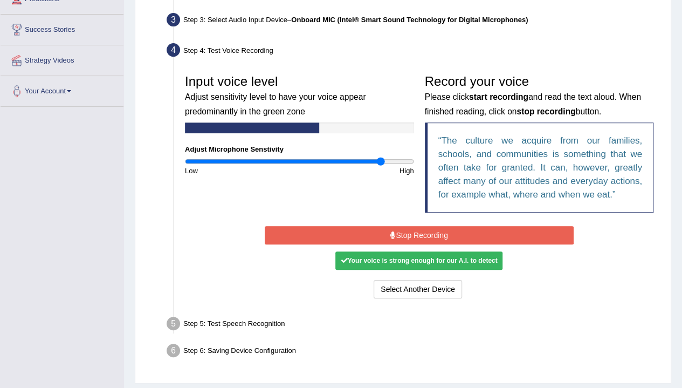
click at [416, 227] on button "Stop Recording" at bounding box center [419, 235] width 309 height 18
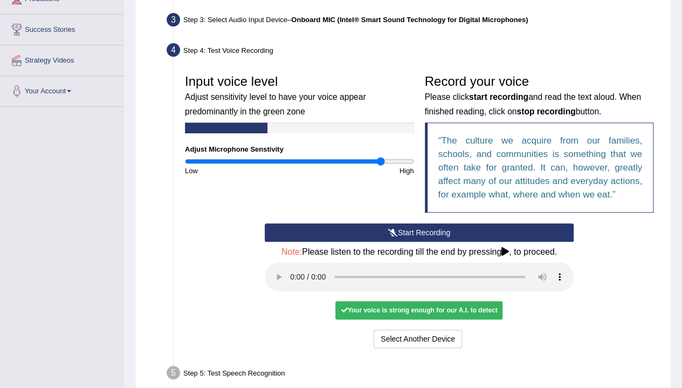
click at [422, 234] on button "Start Recording" at bounding box center [419, 232] width 309 height 18
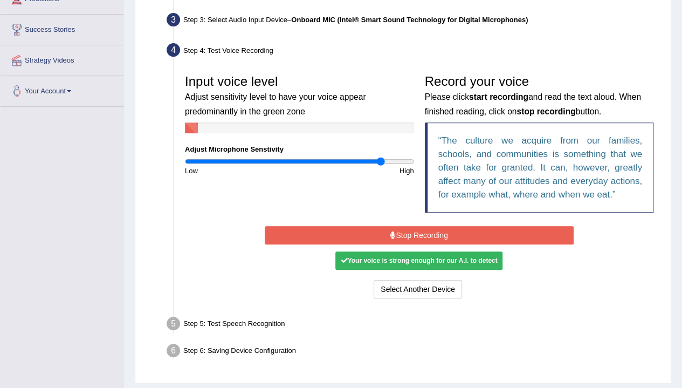
click at [398, 231] on button "Stop Recording" at bounding box center [419, 235] width 309 height 18
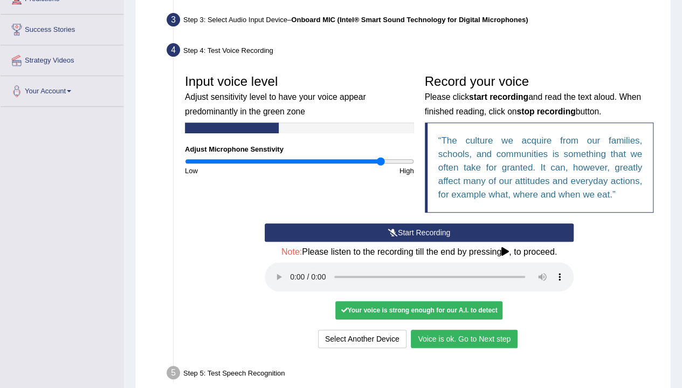
click at [458, 337] on button "Voice is ok. Go to Next step" at bounding box center [464, 339] width 107 height 18
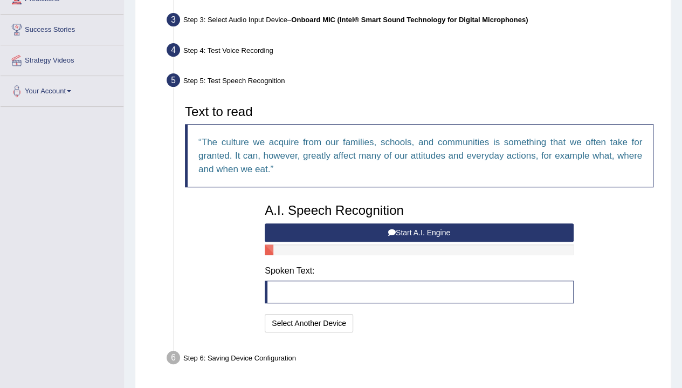
click at [435, 233] on button "Start A.I. Engine" at bounding box center [419, 232] width 309 height 18
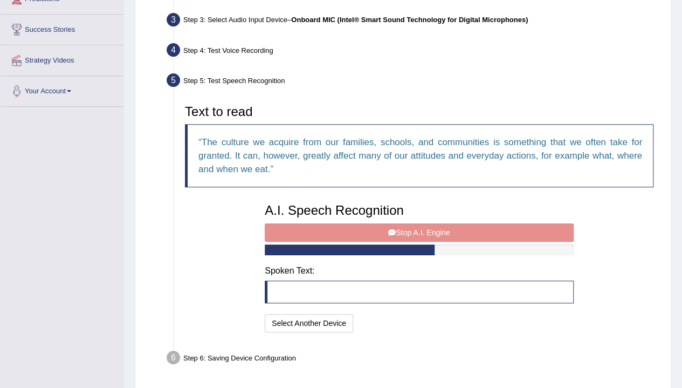
click at [420, 235] on div "A.I. Speech Recognition Start A.I. Engine Stop A.I. Engine Note: Please listen …" at bounding box center [420, 266] width 320 height 137
click at [416, 229] on div "A.I. Speech Recognition Start A.I. Engine Stop A.I. Engine Note: Please listen …" at bounding box center [420, 266] width 320 height 137
click at [408, 289] on blockquote at bounding box center [419, 292] width 309 height 23
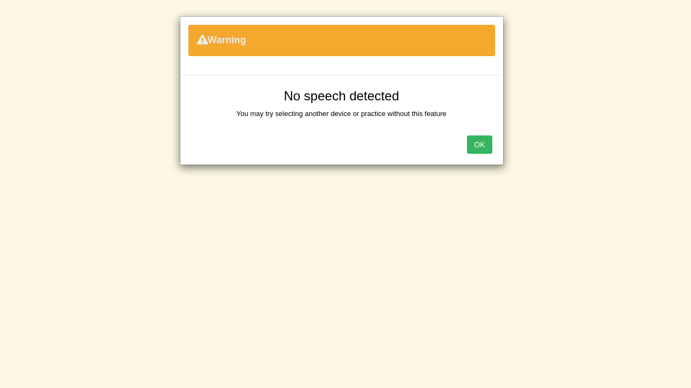
click at [486, 145] on button "OK" at bounding box center [479, 144] width 25 height 18
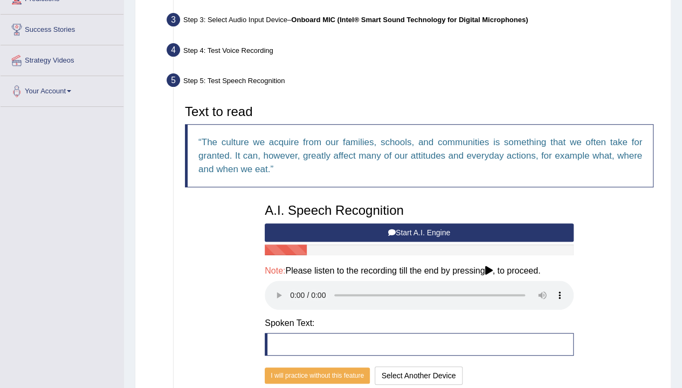
click at [414, 235] on button "Start A.I. Engine" at bounding box center [419, 232] width 309 height 18
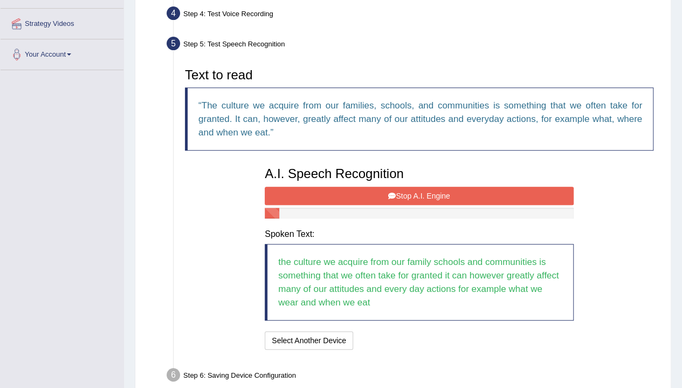
scroll to position [216, 0]
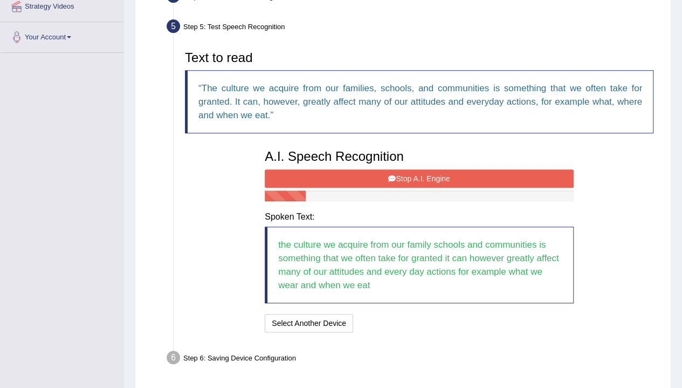
click at [424, 180] on button "Stop A.I. Engine" at bounding box center [419, 178] width 309 height 18
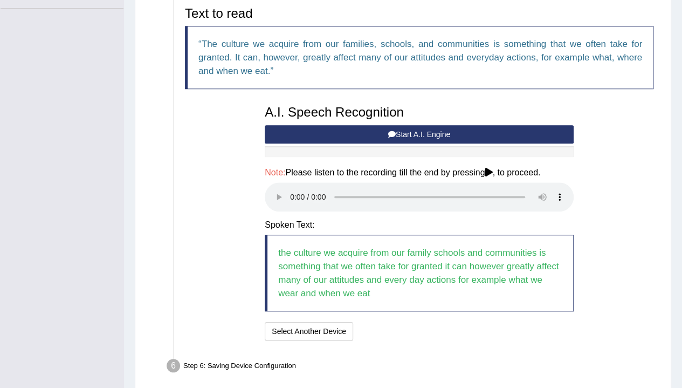
scroll to position [304, 0]
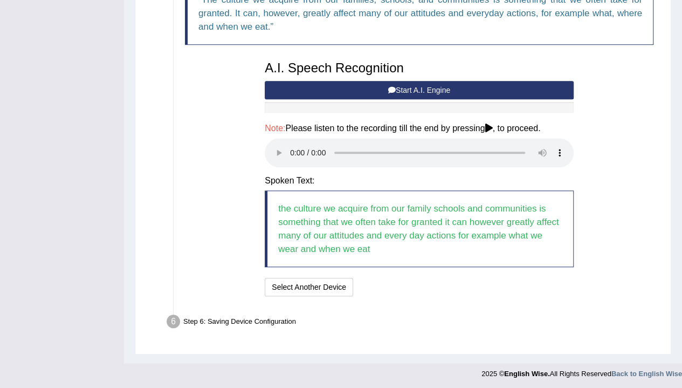
click at [418, 239] on blockquote "the culture we acquire from our family schools and communities is something tha…" at bounding box center [419, 228] width 309 height 77
click at [333, 285] on button "Select Another Device" at bounding box center [309, 287] width 88 height 18
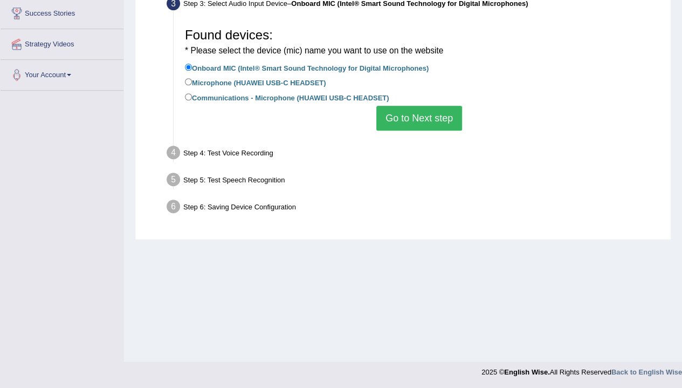
click at [425, 124] on button "Go to Next step" at bounding box center [420, 118] width 86 height 25
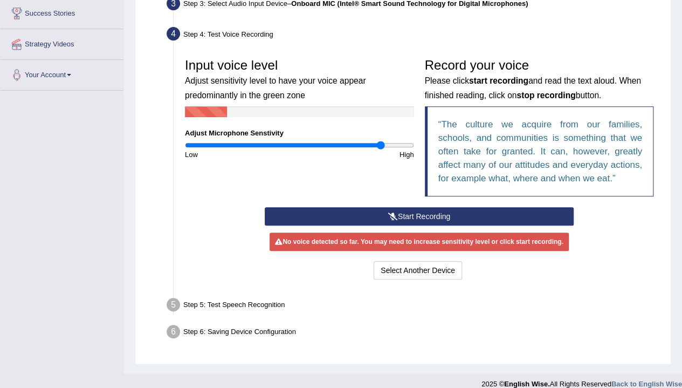
click at [432, 217] on button "Start Recording" at bounding box center [419, 216] width 309 height 18
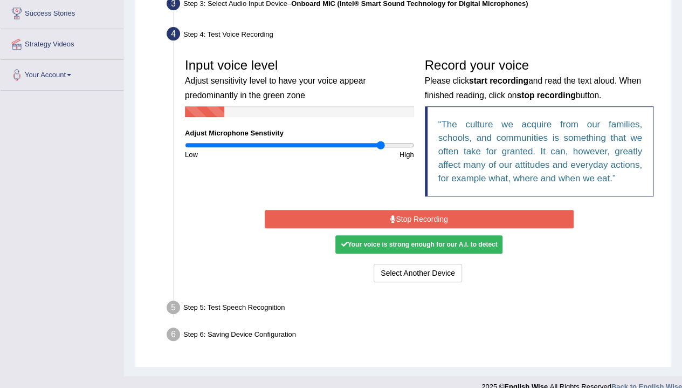
click at [433, 214] on button "Stop Recording" at bounding box center [419, 219] width 309 height 18
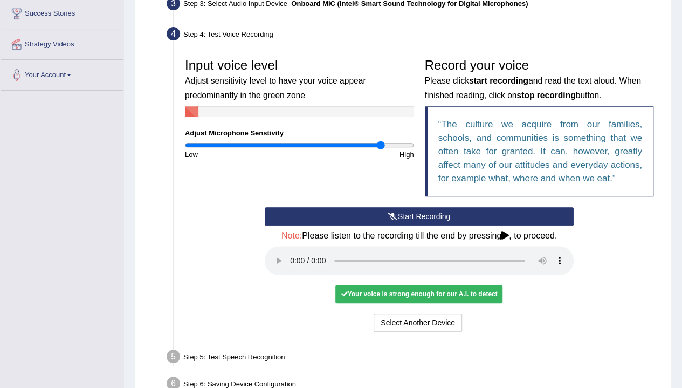
scroll to position [232, 0]
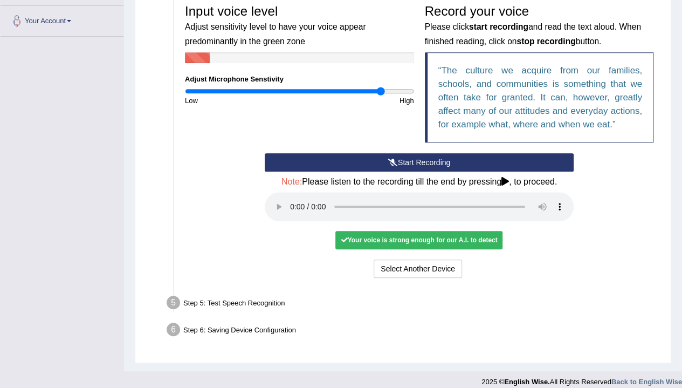
click at [329, 299] on div "Step 5: Test Speech Recognition" at bounding box center [414, 304] width 504 height 24
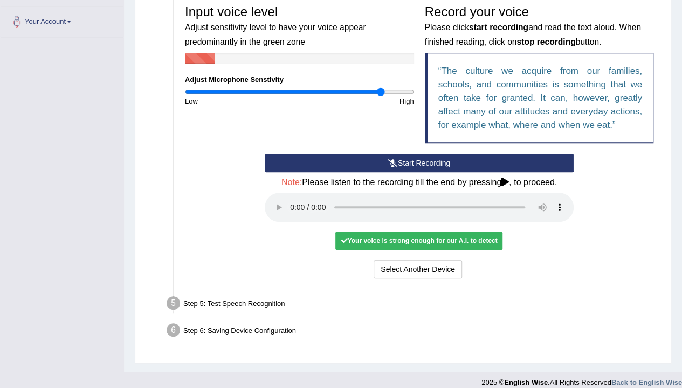
scroll to position [241, 0]
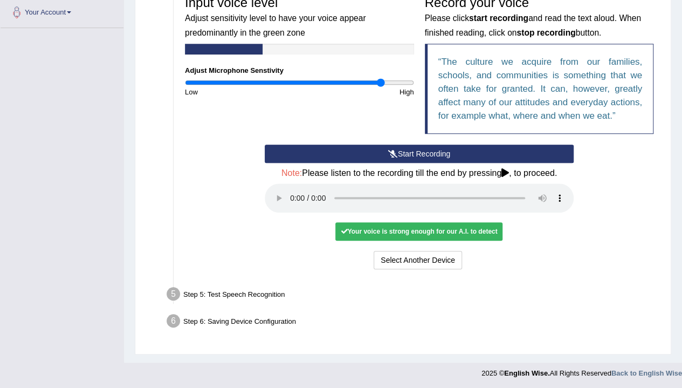
click at [241, 293] on div "Step 5: Test Speech Recognition" at bounding box center [414, 296] width 504 height 24
click at [169, 293] on li "Step 5: Test Speech Recognition Text to read The culture we acquire from our fa…" at bounding box center [414, 296] width 490 height 24
click at [400, 228] on div "Your voice is strong enough for our A.I. to detect" at bounding box center [419, 231] width 167 height 18
click at [486, 228] on div "Your voice is strong enough for our A.I. to detect" at bounding box center [419, 231] width 167 height 18
click at [454, 264] on button "Select Another Device" at bounding box center [418, 260] width 88 height 18
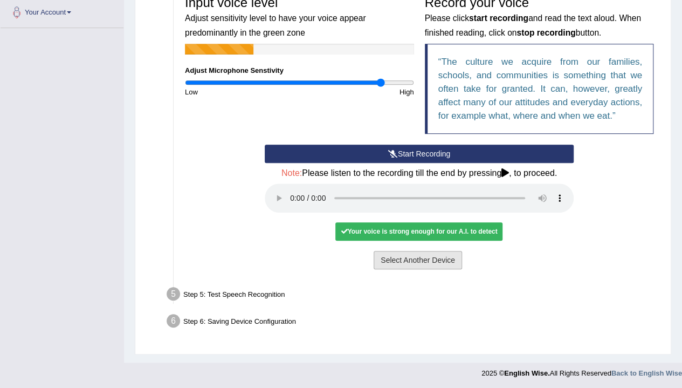
scroll to position [178, 0]
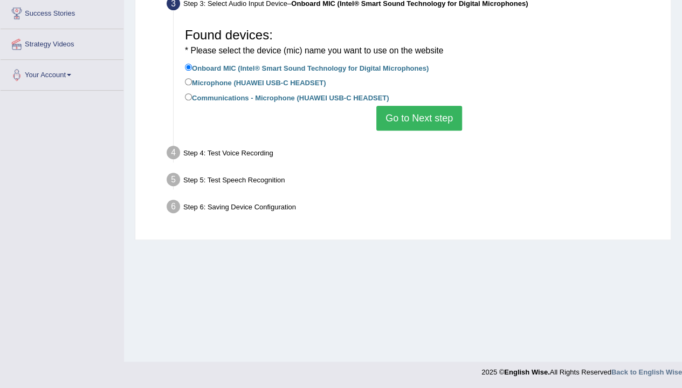
click at [398, 107] on button "Go to Next step" at bounding box center [420, 118] width 86 height 25
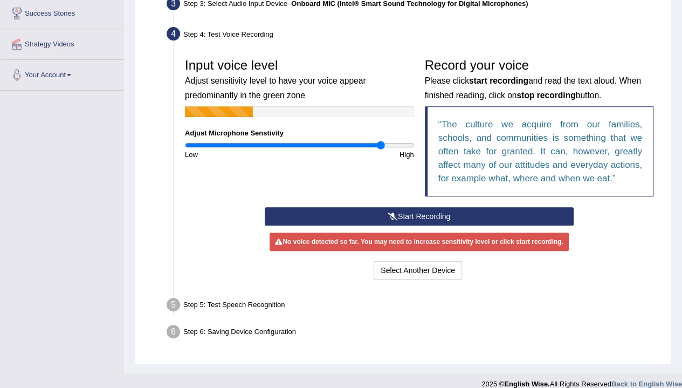
click at [445, 209] on button "Start Recording" at bounding box center [419, 216] width 309 height 18
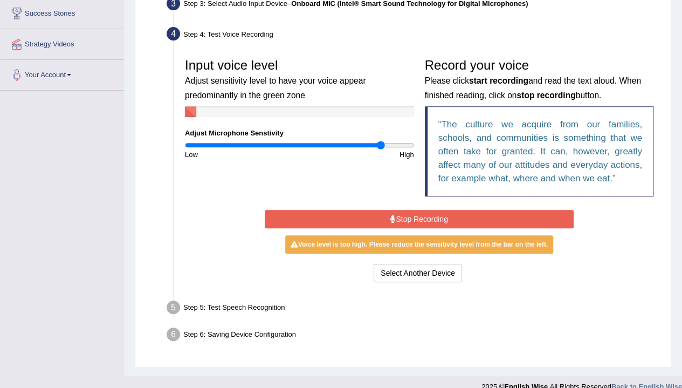
click at [424, 213] on button "Stop Recording" at bounding box center [419, 219] width 309 height 18
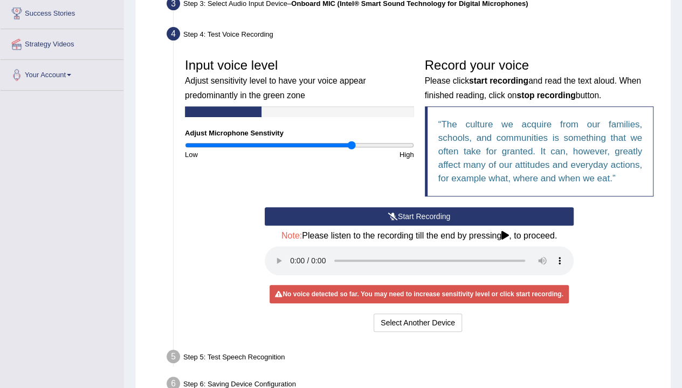
click at [352, 145] on input "range" at bounding box center [299, 145] width 229 height 9
click at [394, 221] on button "Start Recording" at bounding box center [419, 216] width 309 height 18
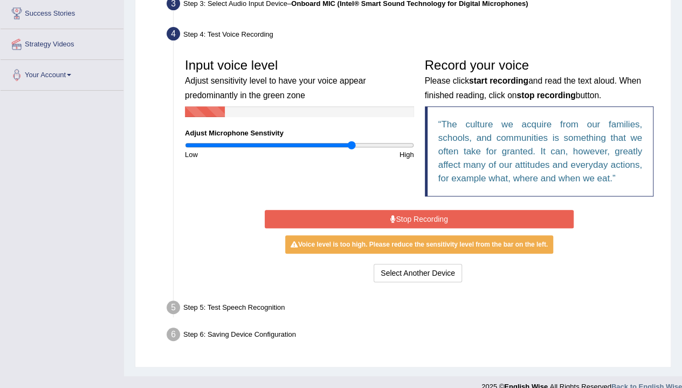
click at [372, 215] on button "Stop Recording" at bounding box center [419, 219] width 309 height 18
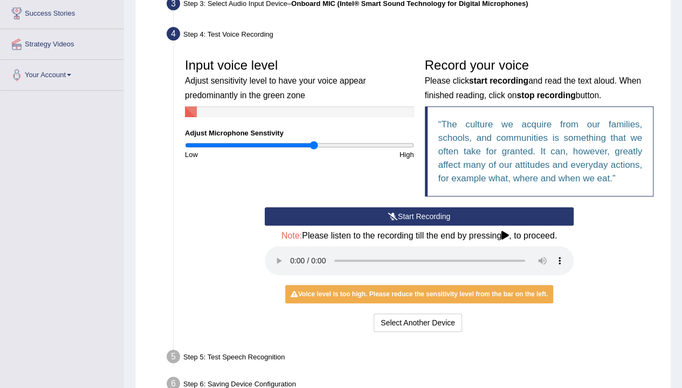
click at [314, 145] on input "range" at bounding box center [299, 145] width 229 height 9
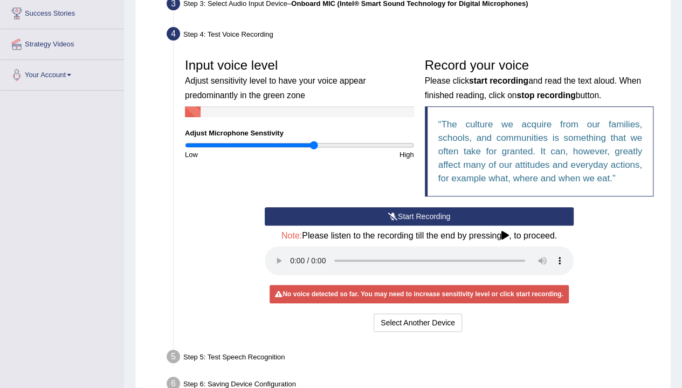
click at [365, 216] on button "Start Recording" at bounding box center [419, 216] width 309 height 18
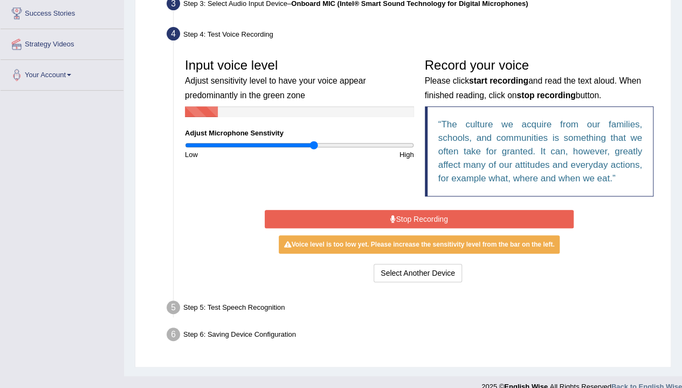
drag, startPoint x: 380, startPoint y: 212, endPoint x: 369, endPoint y: 224, distance: 16.4
click at [379, 212] on button "Stop Recording" at bounding box center [419, 219] width 309 height 18
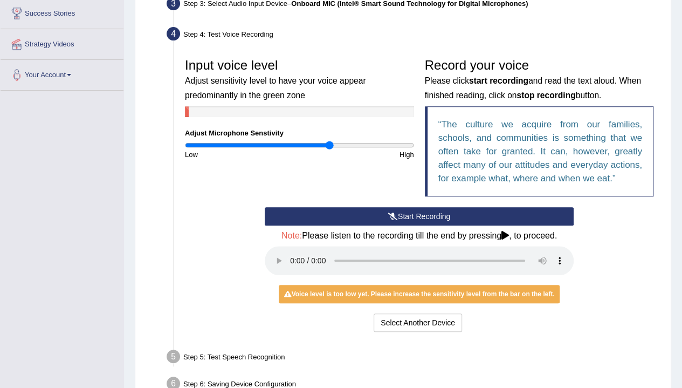
type input "1.28"
click at [329, 143] on input "range" at bounding box center [299, 145] width 229 height 9
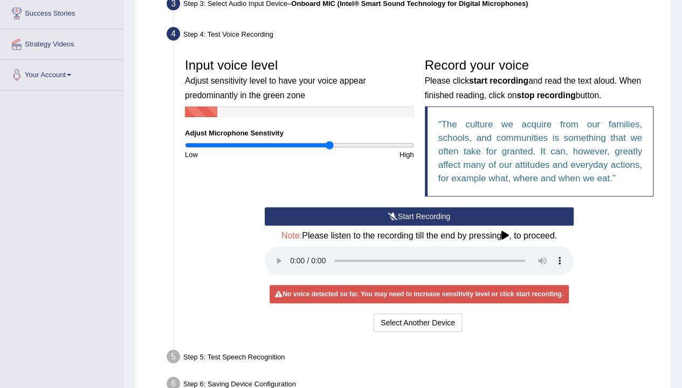
click at [369, 216] on button "Start Recording" at bounding box center [419, 216] width 309 height 18
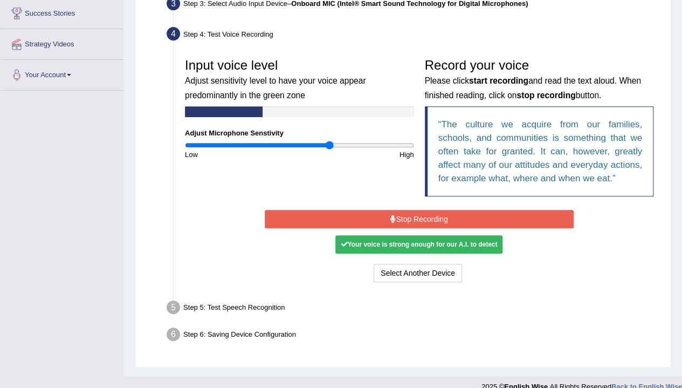
click at [379, 215] on button "Stop Recording" at bounding box center [419, 219] width 309 height 18
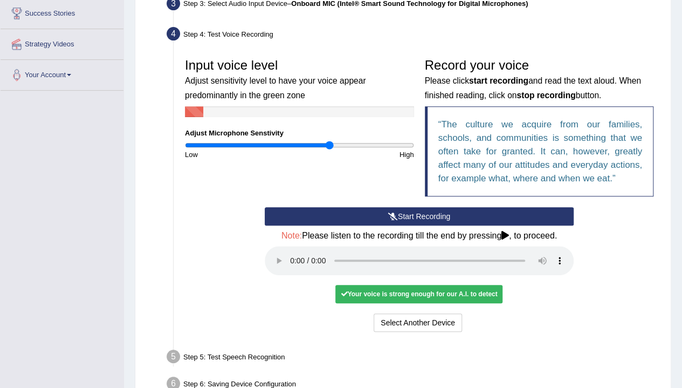
click at [492, 119] on q "The culture we acquire from our families, schools, and communities is something…" at bounding box center [541, 151] width 204 height 64
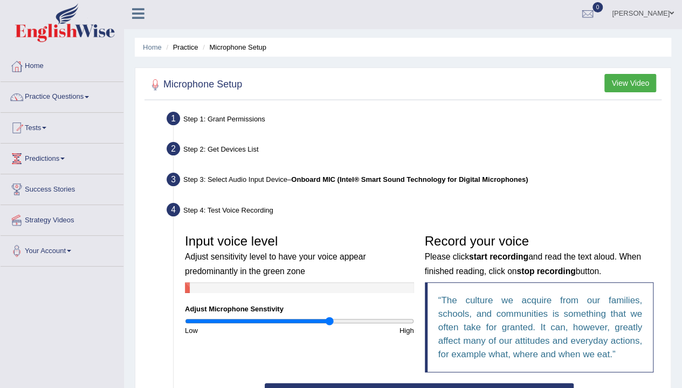
scroll to position [0, 0]
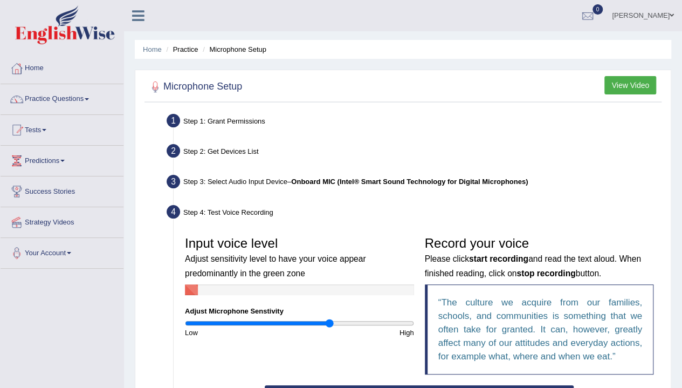
click at [642, 84] on button "View Video" at bounding box center [631, 85] width 52 height 18
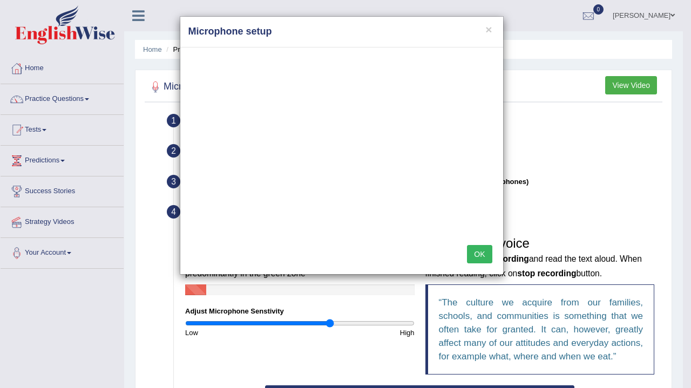
click at [478, 249] on button "OK" at bounding box center [479, 254] width 25 height 18
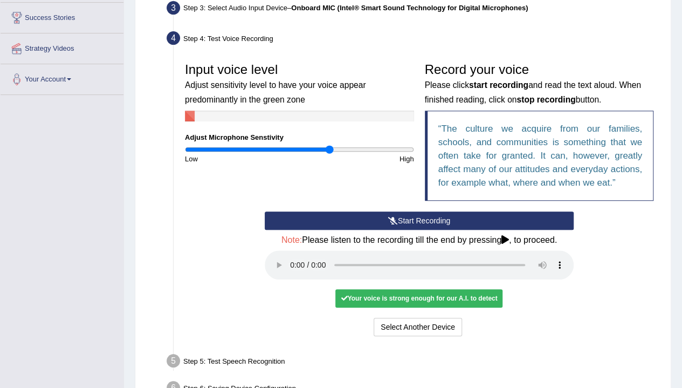
scroll to position [241, 0]
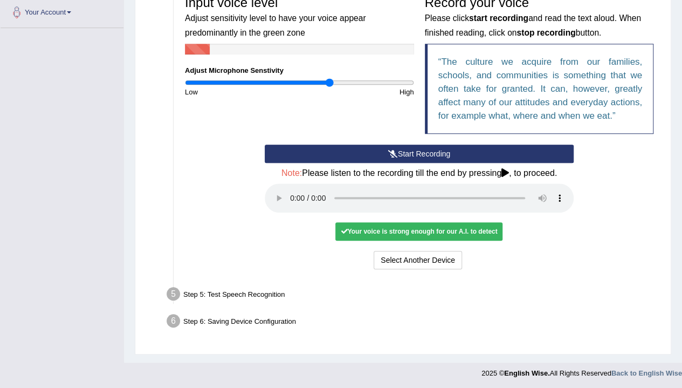
click at [455, 231] on div "Your voice is strong enough for our A.I. to detect" at bounding box center [419, 231] width 167 height 18
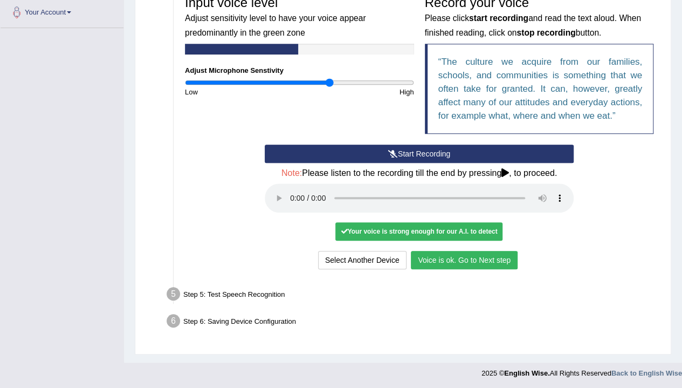
click at [509, 173] on icon at bounding box center [506, 172] width 8 height 9
click at [504, 172] on icon at bounding box center [506, 172] width 8 height 9
click at [466, 260] on button "Voice is ok. Go to Next step" at bounding box center [464, 260] width 107 height 18
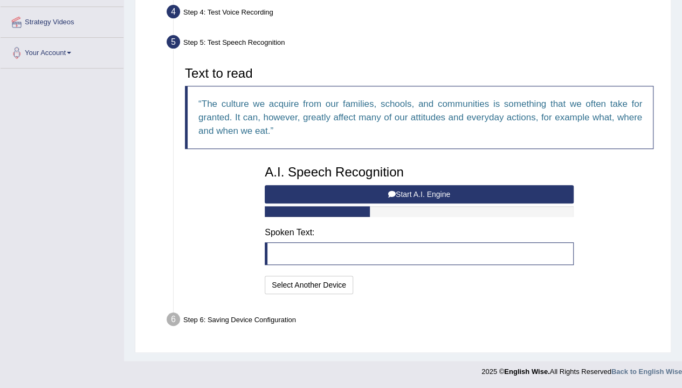
scroll to position [198, 0]
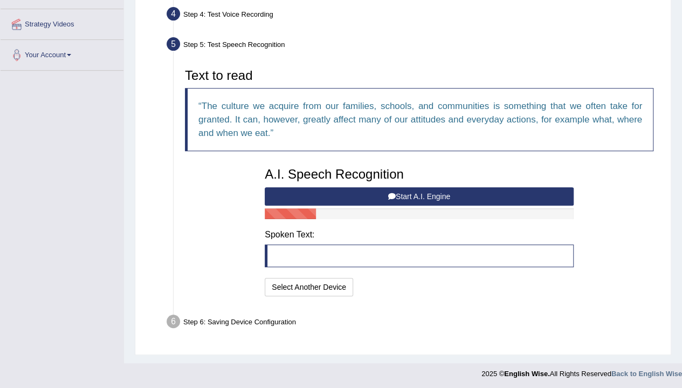
click at [419, 196] on button "Start A.I. Engine" at bounding box center [419, 196] width 309 height 18
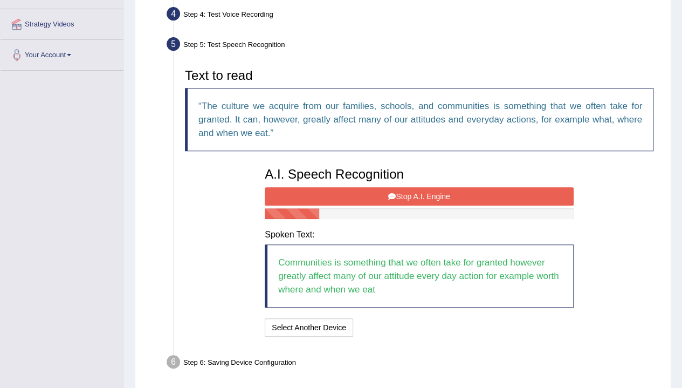
click at [412, 194] on button "Stop A.I. Engine" at bounding box center [419, 196] width 309 height 18
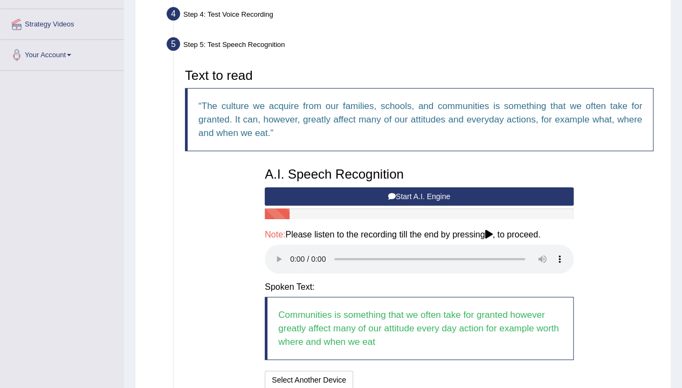
click at [395, 193] on button "Start A.I. Engine" at bounding box center [419, 196] width 309 height 18
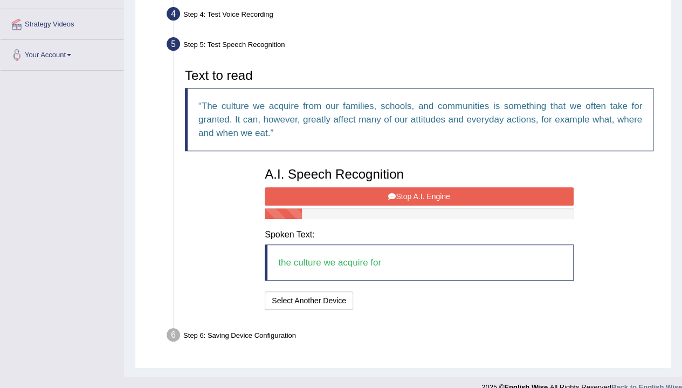
click at [485, 195] on button "Stop A.I. Engine" at bounding box center [419, 196] width 309 height 18
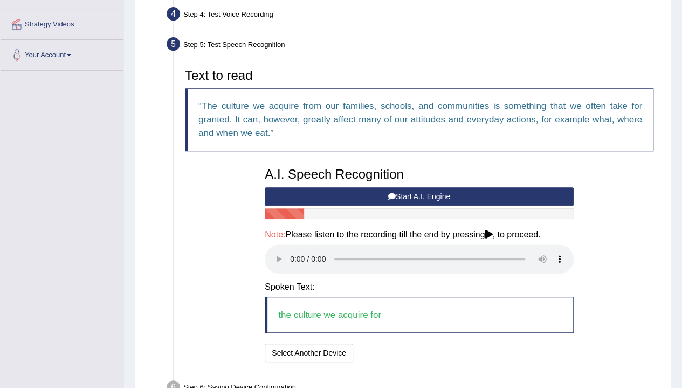
click at [481, 195] on button "Start A.I. Engine" at bounding box center [419, 196] width 309 height 18
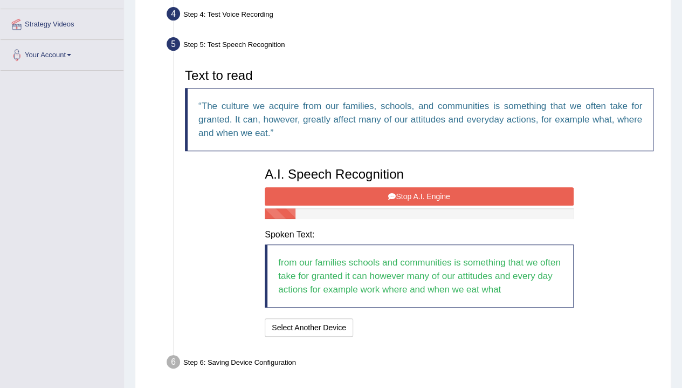
click at [458, 195] on button "Stop A.I. Engine" at bounding box center [419, 196] width 309 height 18
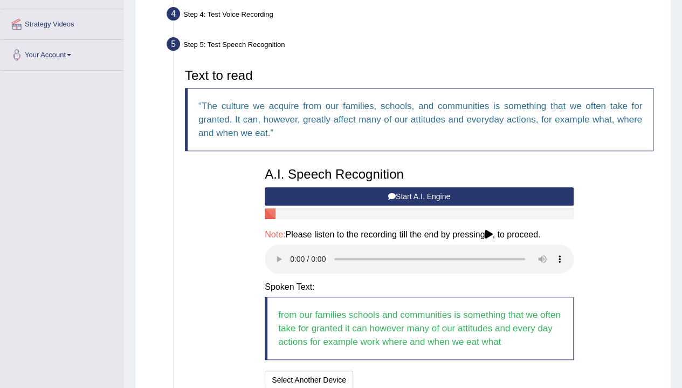
click at [404, 200] on button "Start A.I. Engine" at bounding box center [419, 196] width 309 height 18
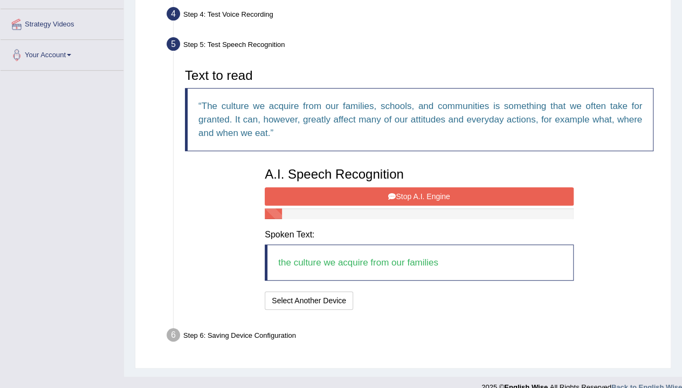
click at [406, 199] on button "Stop A.I. Engine" at bounding box center [419, 196] width 309 height 18
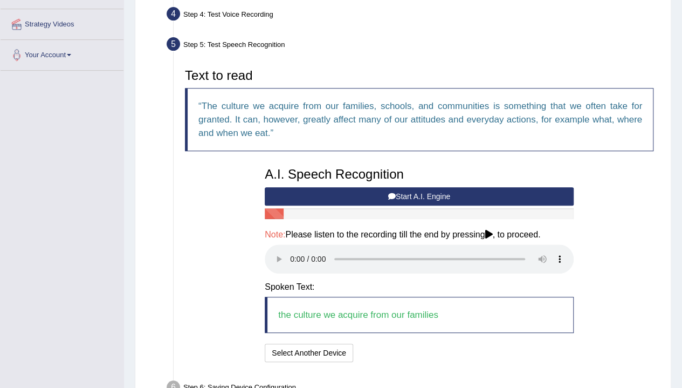
click at [407, 199] on button "Start A.I. Engine" at bounding box center [419, 196] width 309 height 18
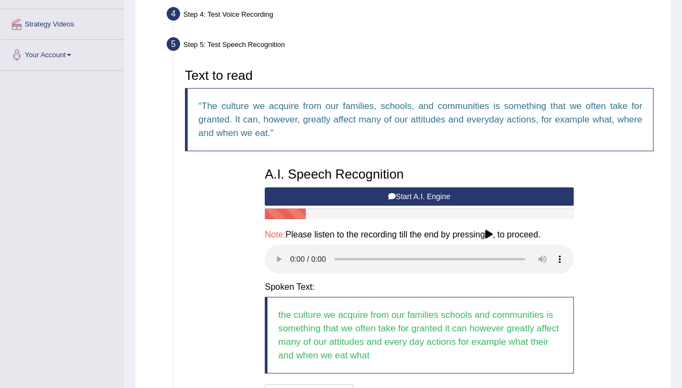
click at [407, 199] on button "Start A.I. Engine" at bounding box center [419, 196] width 309 height 18
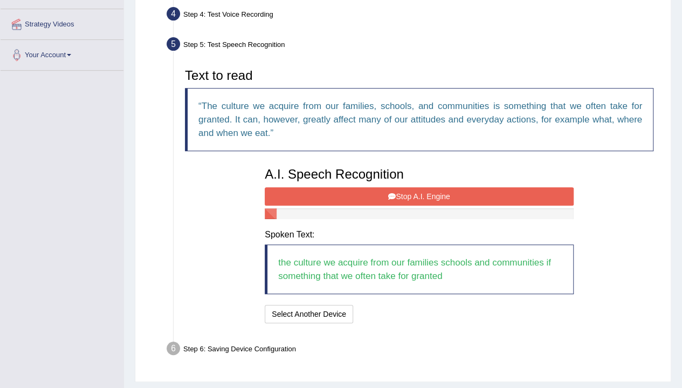
click at [410, 198] on button "Stop A.I. Engine" at bounding box center [419, 196] width 309 height 18
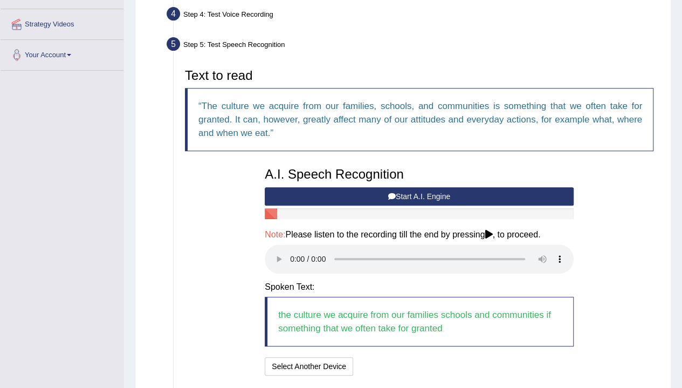
click at [416, 195] on button "Start A.I. Engine" at bounding box center [419, 196] width 309 height 18
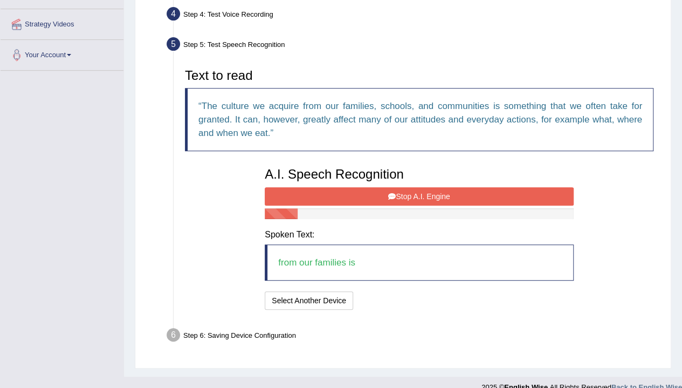
click at [416, 195] on button "Stop A.I. Engine" at bounding box center [419, 196] width 309 height 18
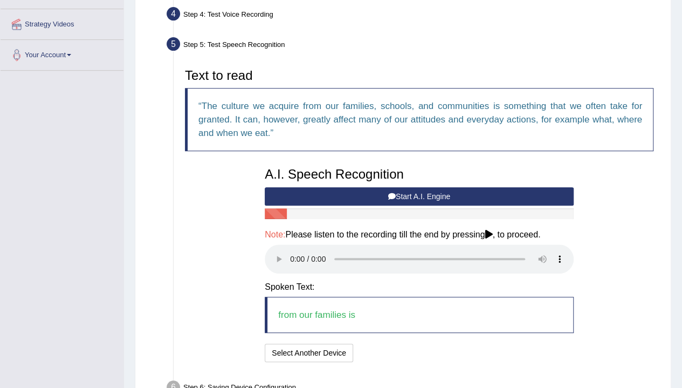
click at [416, 195] on button "Start A.I. Engine" at bounding box center [419, 196] width 309 height 18
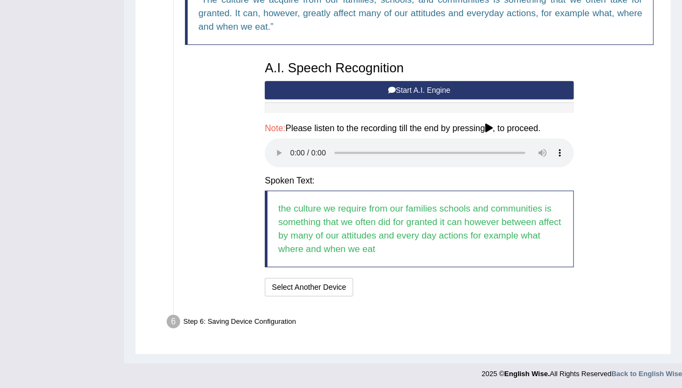
scroll to position [250, 0]
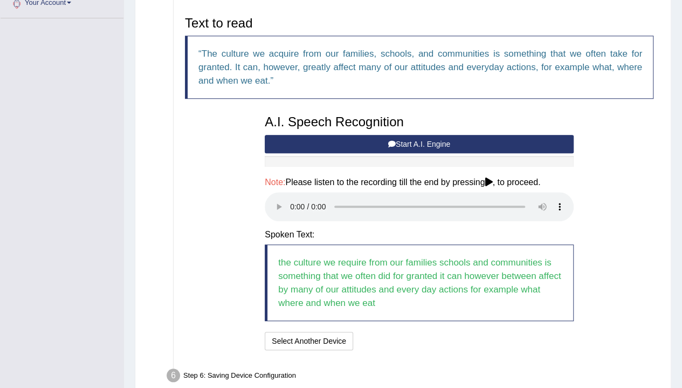
click at [41, 194] on div "Toggle navigation Home Practice Questions Speaking Practice Read Aloud Repeat S…" at bounding box center [341, 94] width 682 height 689
click at [505, 147] on button "Start A.I. Engine" at bounding box center [419, 144] width 309 height 18
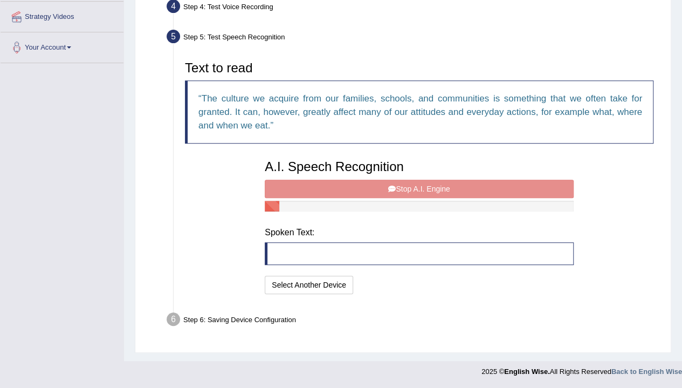
scroll to position [198, 0]
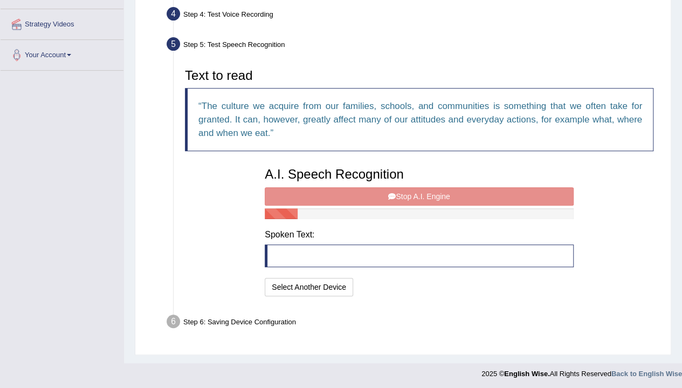
click at [476, 197] on div "A.I. Speech Recognition Start A.I. Engine Stop A.I. Engine Note: Please listen …" at bounding box center [420, 230] width 320 height 137
click at [400, 186] on div "A.I. Speech Recognition Start A.I. Engine Stop A.I. Engine Note: Please listen …" at bounding box center [420, 230] width 320 height 137
click at [398, 193] on div "A.I. Speech Recognition Start A.I. Engine Stop A.I. Engine Note: Please listen …" at bounding box center [420, 230] width 320 height 137
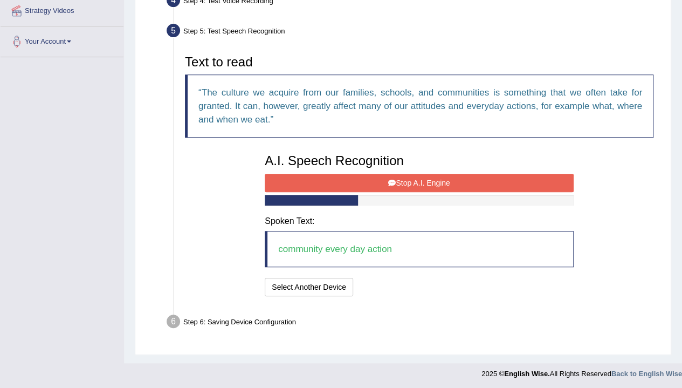
click at [416, 180] on button "Stop A.I. Engine" at bounding box center [419, 183] width 309 height 18
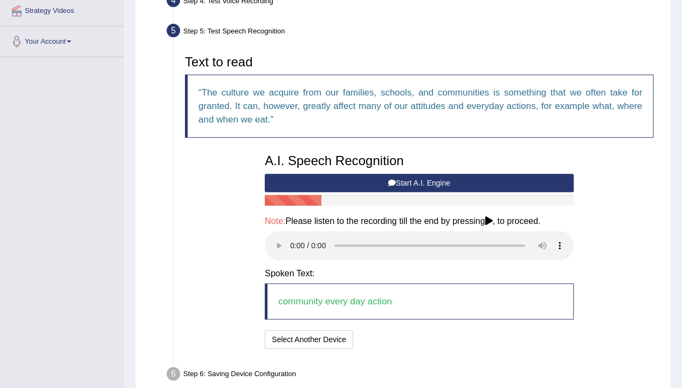
click at [427, 183] on button "Start A.I. Engine" at bounding box center [419, 183] width 309 height 18
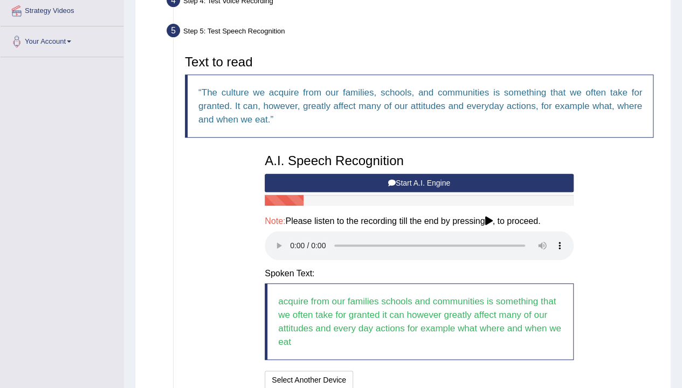
click at [440, 182] on button "Start A.I. Engine" at bounding box center [419, 183] width 309 height 18
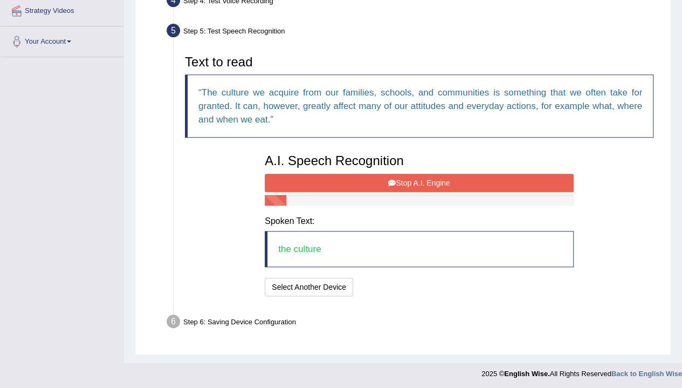
click at [426, 184] on button "Stop A.I. Engine" at bounding box center [419, 183] width 309 height 18
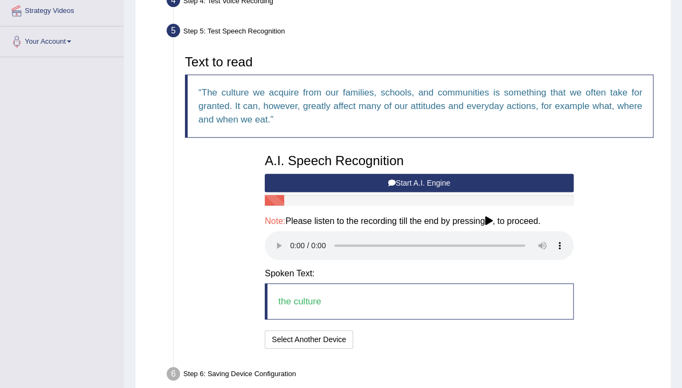
click at [440, 183] on button "Start A.I. Engine" at bounding box center [419, 183] width 309 height 18
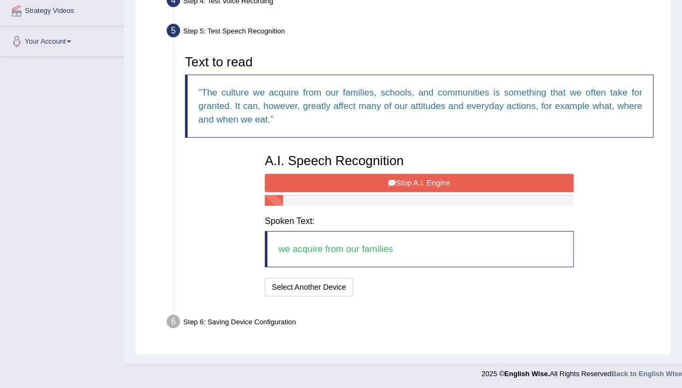
click at [410, 186] on button "Stop A.I. Engine" at bounding box center [419, 183] width 309 height 18
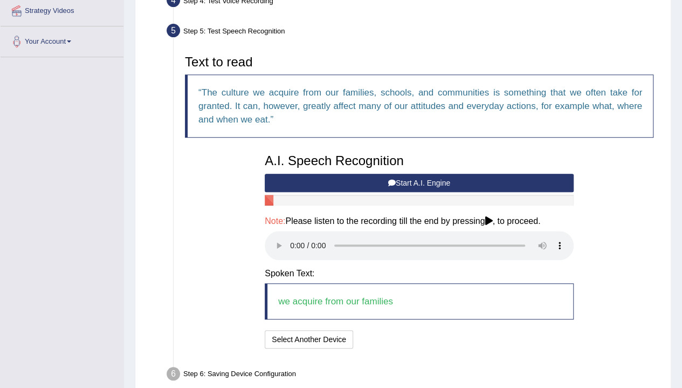
click at [406, 184] on button "Start A.I. Engine" at bounding box center [419, 183] width 309 height 18
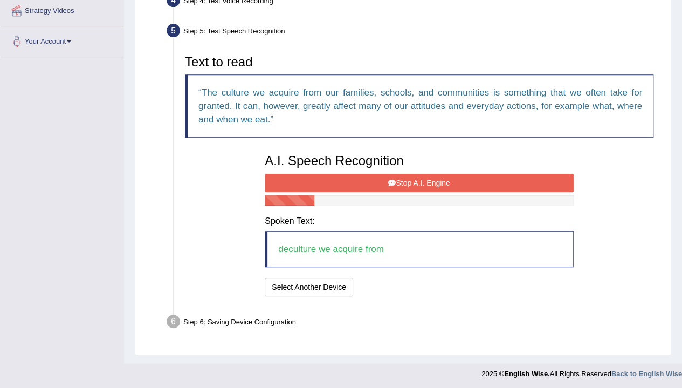
click at [406, 184] on button "Stop A.I. Engine" at bounding box center [419, 183] width 309 height 18
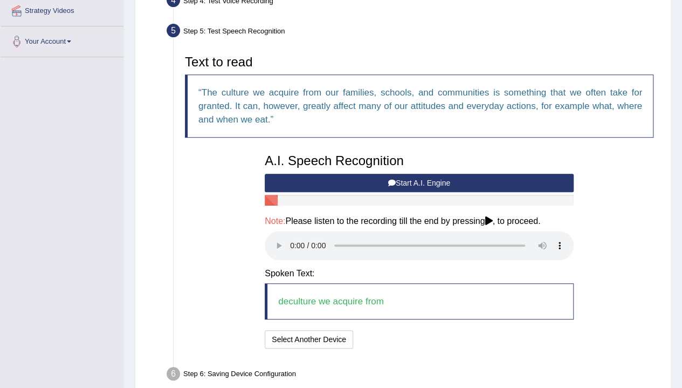
click at [408, 185] on button "Start A.I. Engine" at bounding box center [419, 183] width 309 height 18
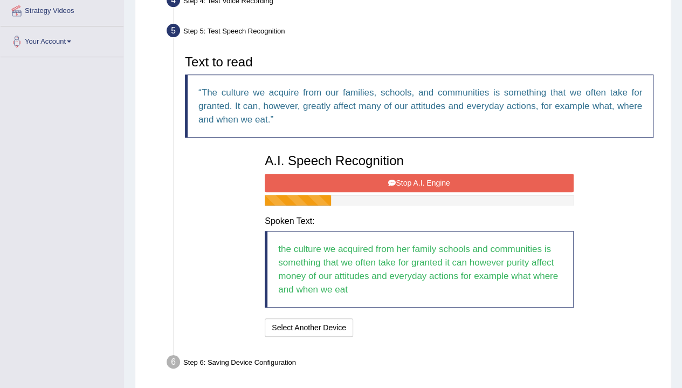
click at [377, 180] on button "Stop A.I. Engine" at bounding box center [419, 183] width 309 height 18
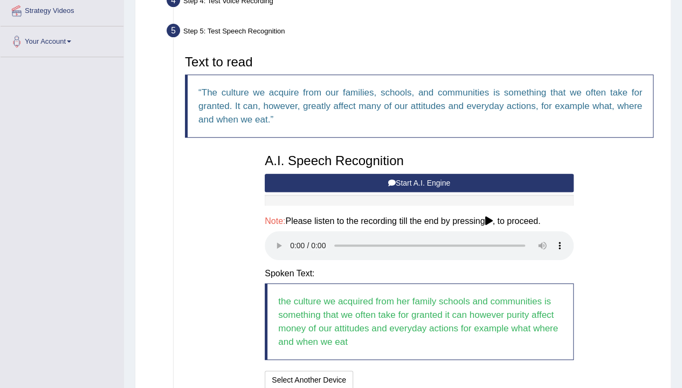
click at [656, 235] on div "Text to read The culture we acquire from our families, schools, and communities…" at bounding box center [420, 221] width 480 height 342
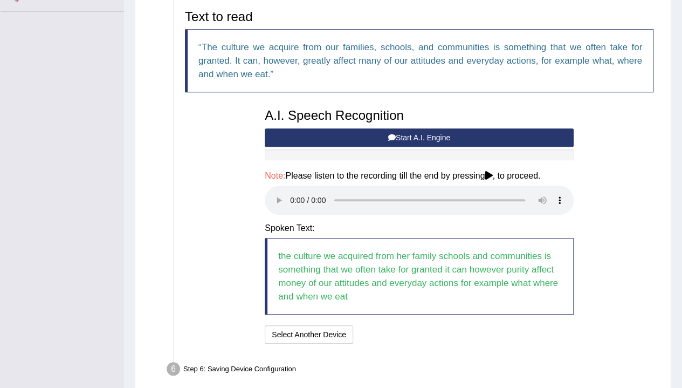
scroll to position [304, 0]
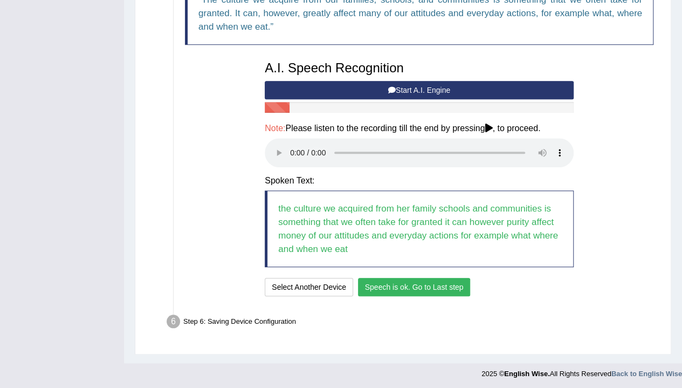
click at [456, 285] on button "Speech is ok. Go to Last step" at bounding box center [414, 287] width 113 height 18
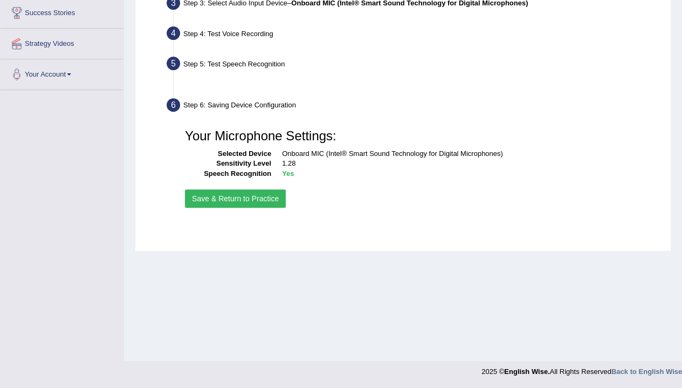
scroll to position [178, 0]
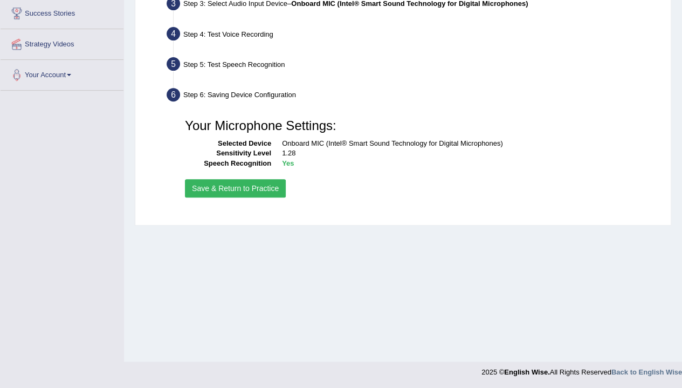
click at [226, 193] on button "Save & Return to Practice" at bounding box center [235, 188] width 101 height 18
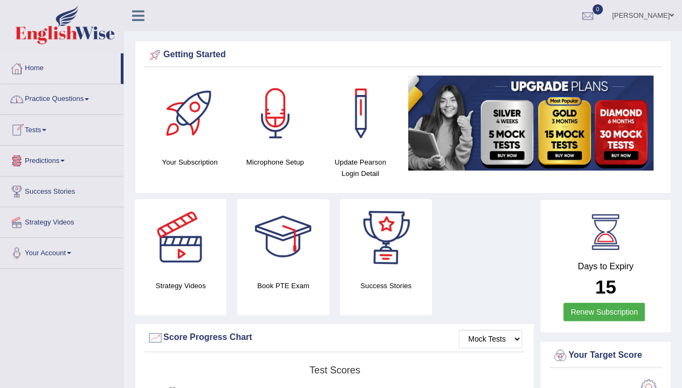
click at [76, 99] on link "Practice Questions" at bounding box center [62, 97] width 123 height 27
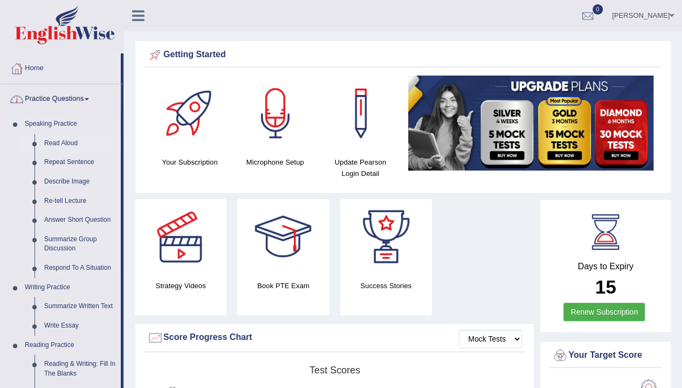
click at [71, 141] on link "Read Aloud" at bounding box center [79, 143] width 81 height 19
